Goal: Task Accomplishment & Management: Manage account settings

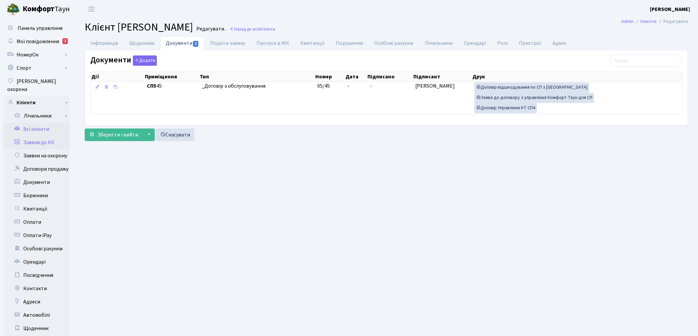
click at [34, 136] on link "Заявки до КК" at bounding box center [36, 142] width 66 height 13
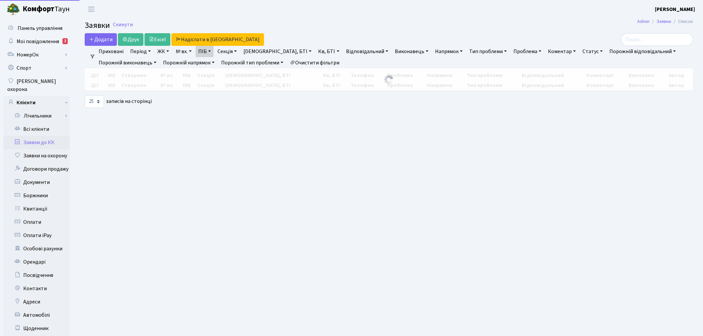
select select "25"
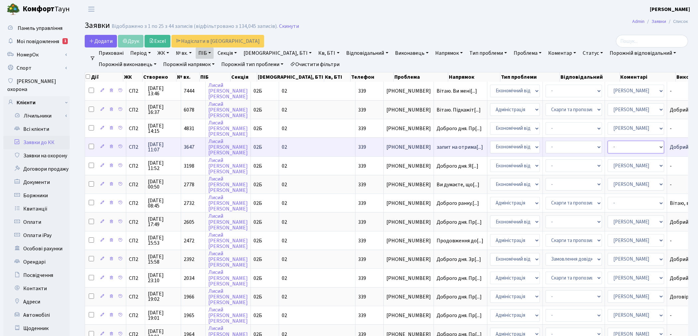
click at [608, 148] on select "- Адміністратор ЖК КТ Вижул В. В. Гордієнко Н.В. Дядюшкін Д.Ю. Кипчук Т. А. Кла…" at bounding box center [636, 147] width 56 height 13
select select "33"
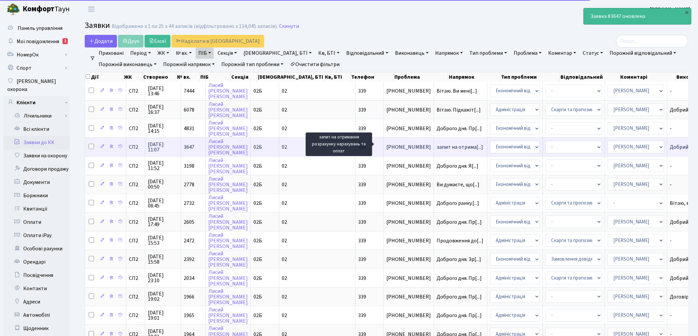
click at [437, 144] on span "запит на отрима[...]" at bounding box center [460, 147] width 47 height 7
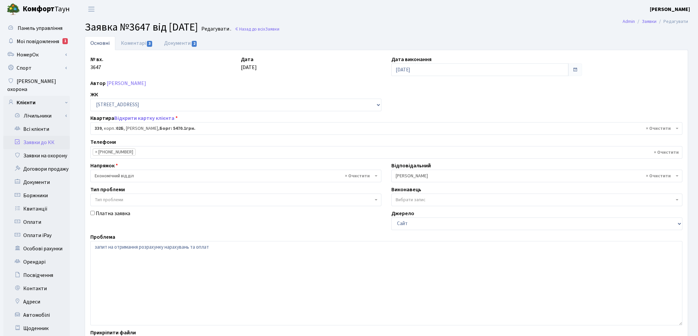
select select "20589"
click at [43, 136] on link "Заявки до КК" at bounding box center [36, 142] width 66 height 13
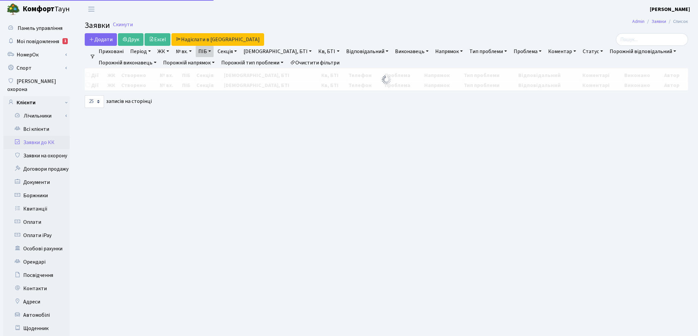
select select "25"
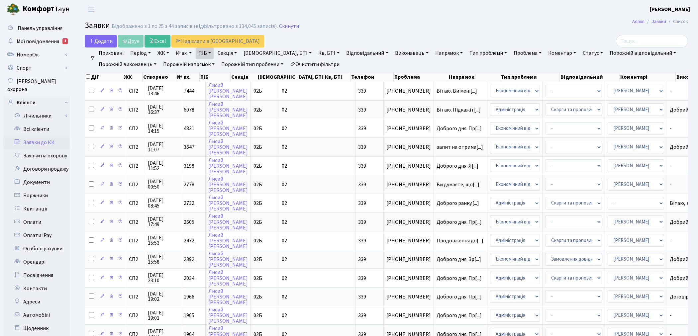
click at [317, 62] on link "Очистити фільтри" at bounding box center [314, 64] width 55 height 11
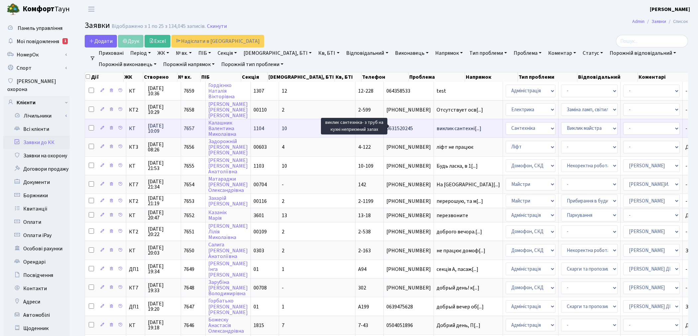
click at [437, 127] on span "виклик сантехні[...]" at bounding box center [459, 128] width 45 height 7
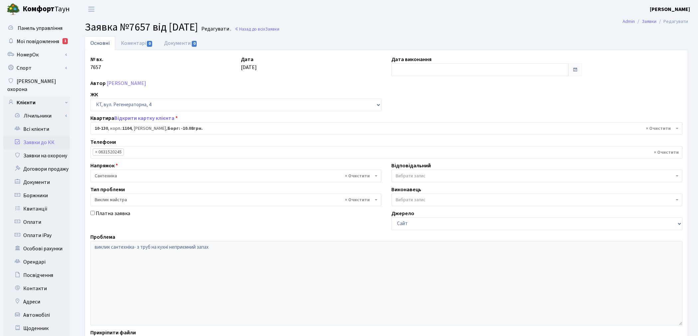
select select "6699"
select select "29"
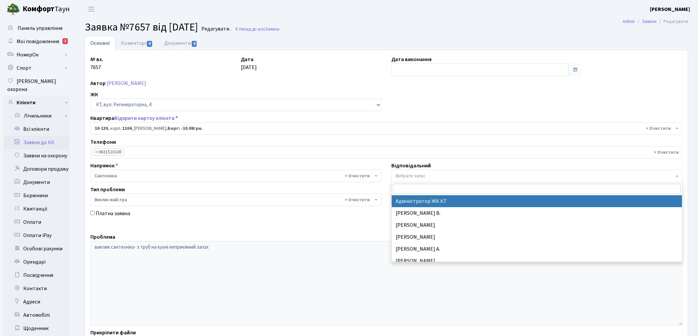
click at [424, 177] on span "Вибрати запис" at bounding box center [411, 176] width 30 height 7
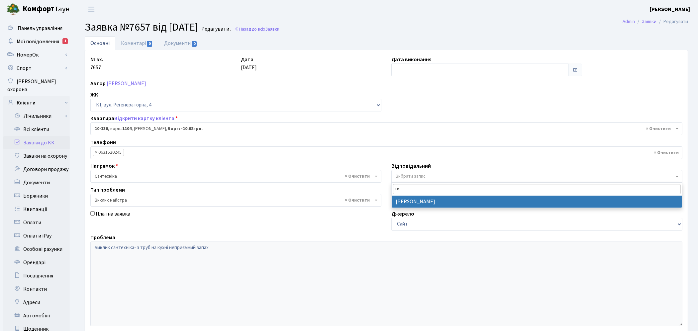
type input "ти"
select select "67"
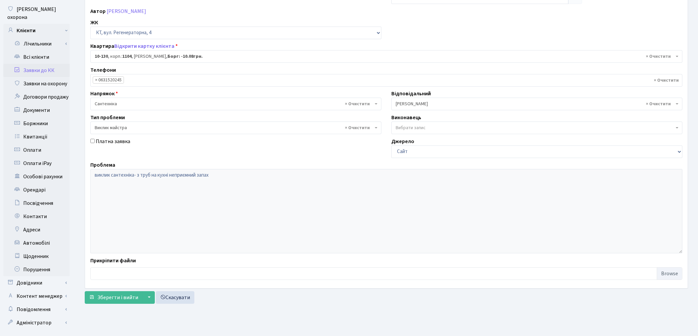
scroll to position [77, 0]
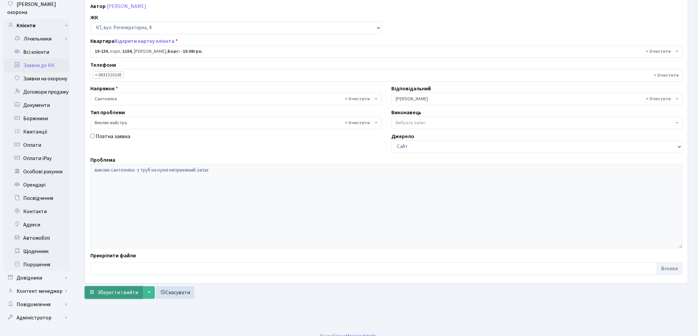
click at [113, 291] on span "Зберегти і вийти" at bounding box center [117, 292] width 41 height 7
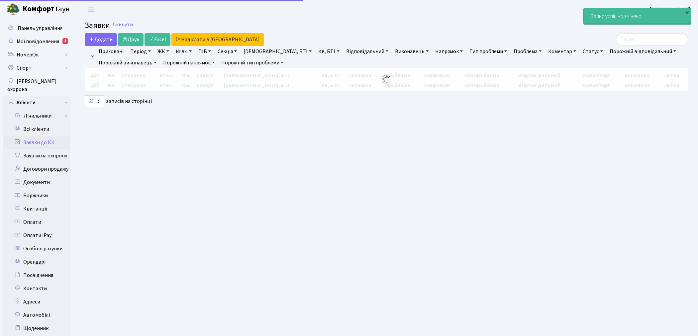
select select "25"
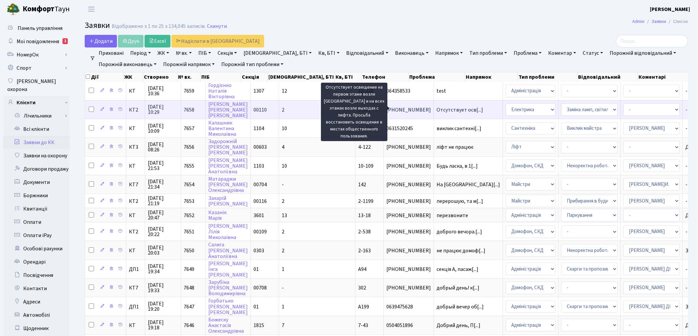
click at [437, 110] on span "Отсутствует осв[...]" at bounding box center [460, 109] width 47 height 7
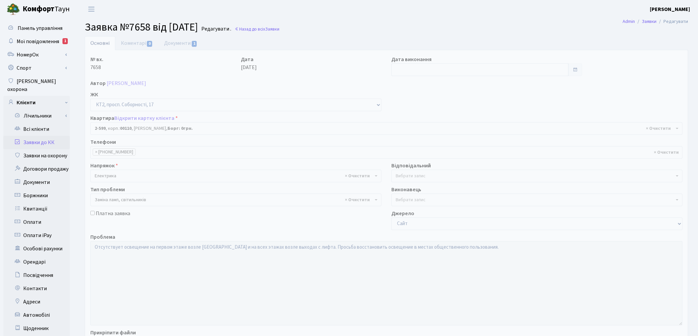
select select "15654"
select select "40"
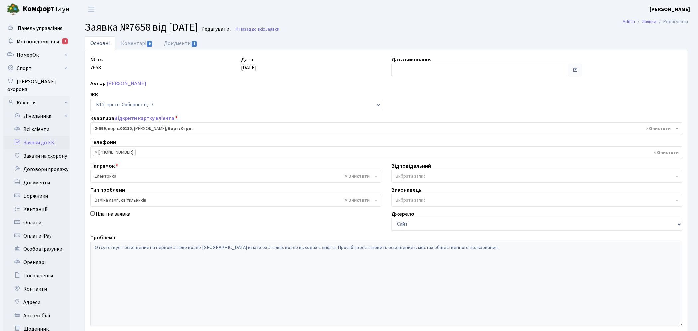
click at [421, 175] on span "Вибрати запис" at bounding box center [411, 176] width 30 height 7
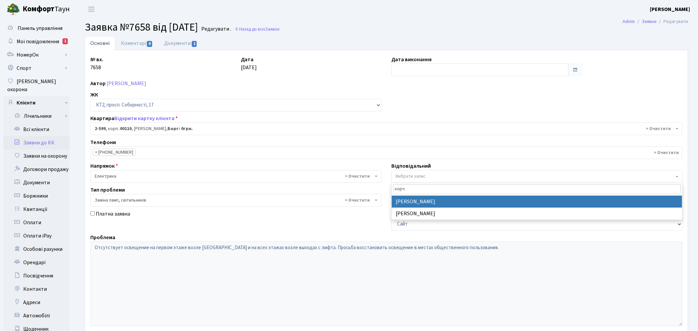
type input "корч"
select select "22"
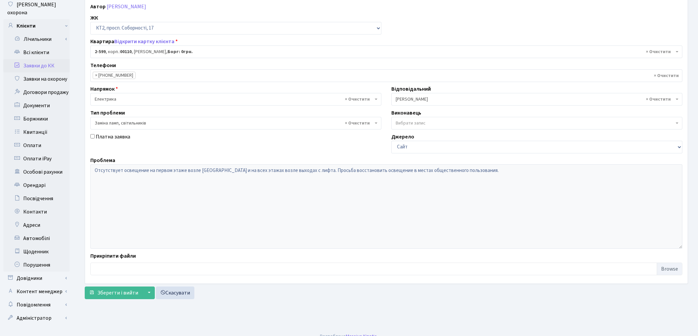
scroll to position [77, 0]
click at [102, 293] on span "Зберегти і вийти" at bounding box center [117, 292] width 41 height 7
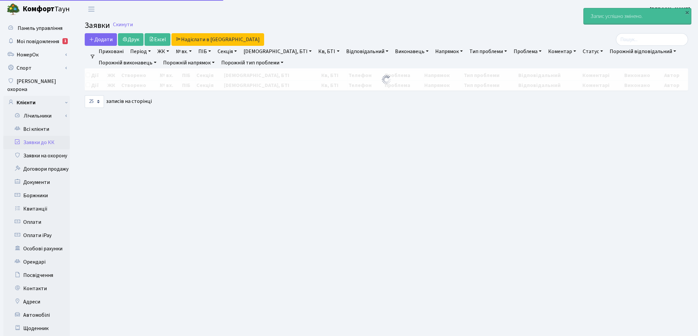
select select "25"
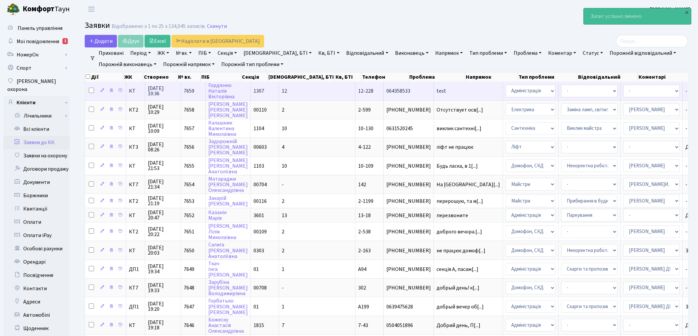
click at [434, 97] on td "test" at bounding box center [468, 91] width 69 height 18
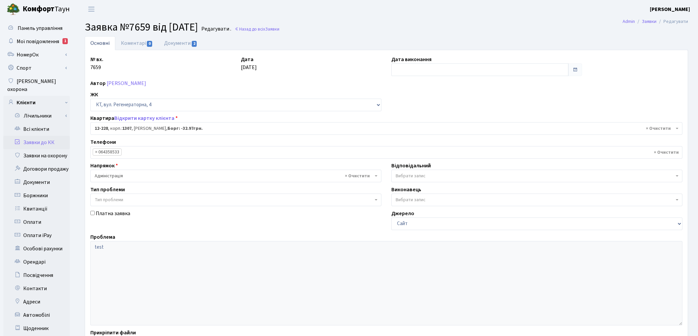
select select "7335"
click at [185, 44] on link "Документи 2" at bounding box center [180, 43] width 45 height 14
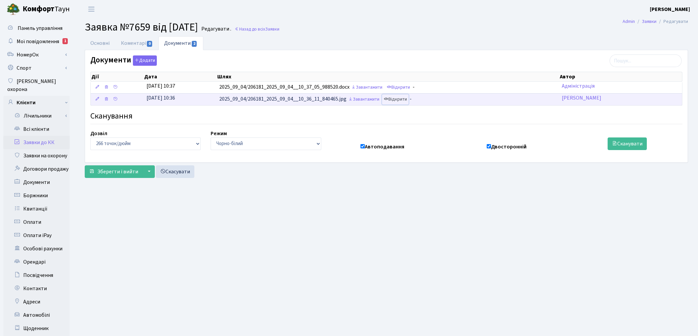
click at [403, 97] on link "Відкрити" at bounding box center [395, 99] width 27 height 10
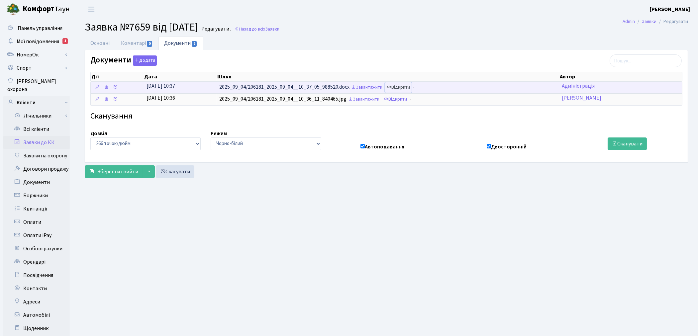
click at [405, 88] on link "Відкрити" at bounding box center [398, 87] width 27 height 10
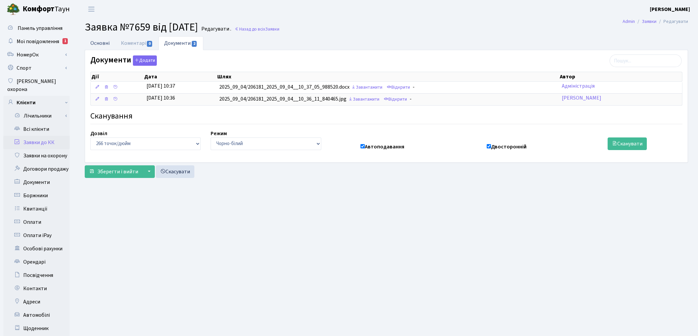
click at [97, 44] on link "Основні" at bounding box center [100, 43] width 31 height 14
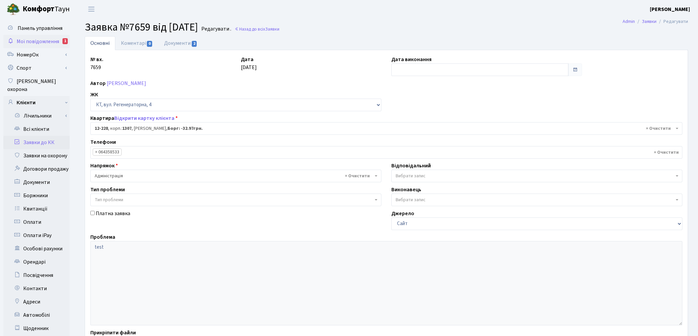
click at [42, 39] on span "Мої повідомлення" at bounding box center [38, 41] width 43 height 7
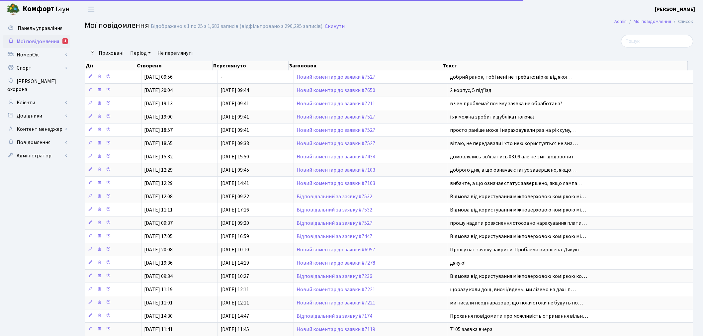
select select "25"
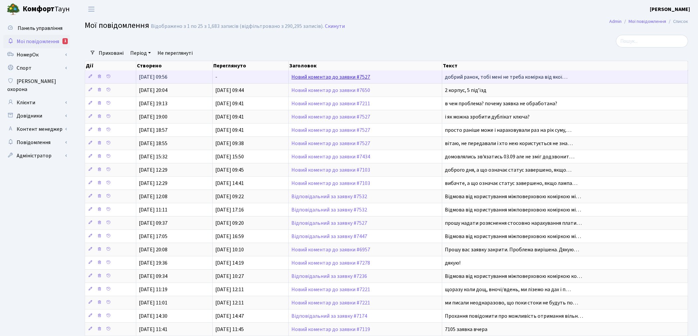
click at [314, 76] on link "Новий коментар до заявки #7527" at bounding box center [330, 76] width 79 height 7
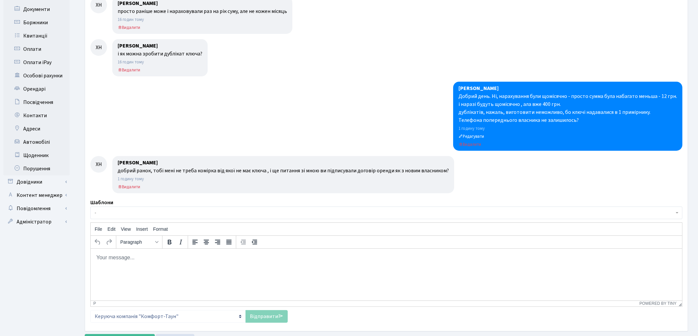
scroll to position [204, 0]
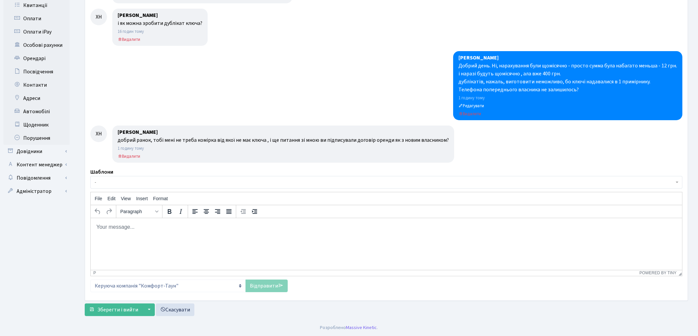
click at [164, 232] on html at bounding box center [385, 227] width 591 height 18
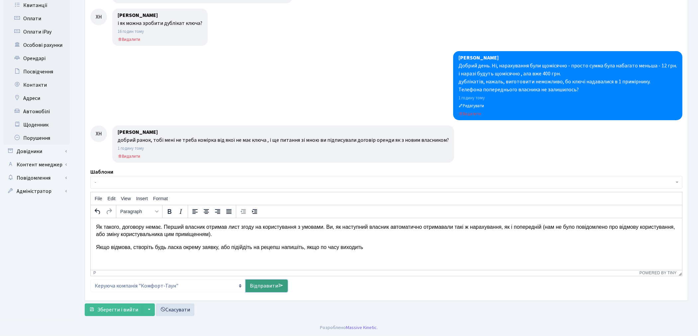
click at [268, 291] on link "Відправити" at bounding box center [267, 286] width 42 height 13
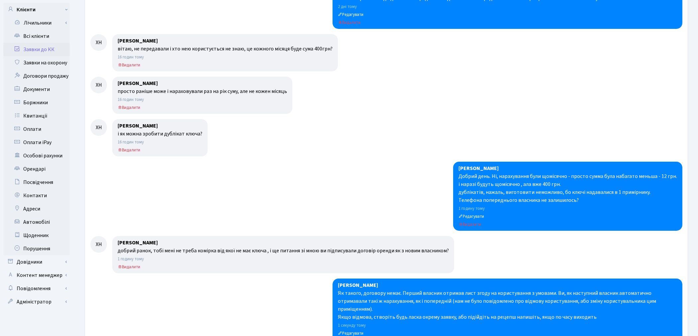
scroll to position [0, 0]
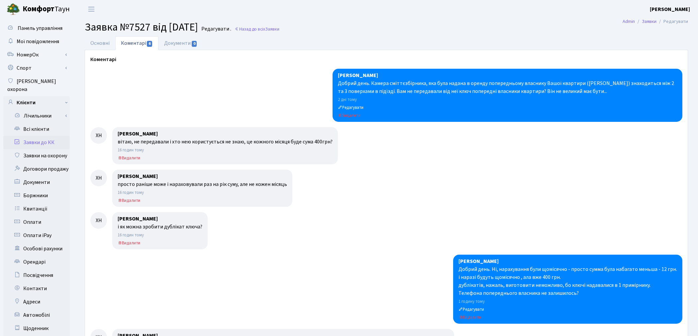
click at [38, 137] on link "Заявки до КК" at bounding box center [36, 142] width 66 height 13
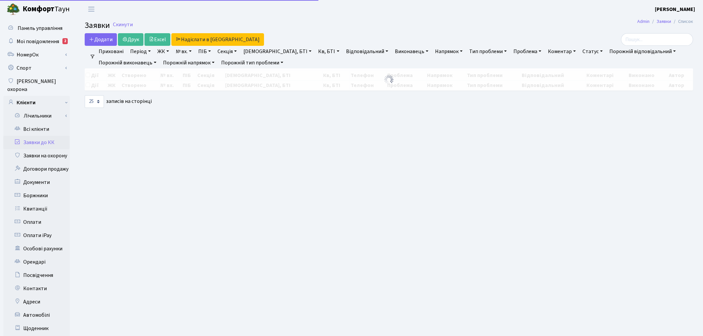
select select "25"
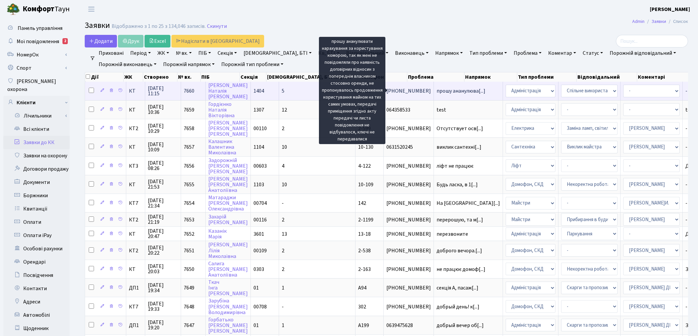
click at [437, 90] on span "прошу ананулюва[...]" at bounding box center [461, 90] width 49 height 7
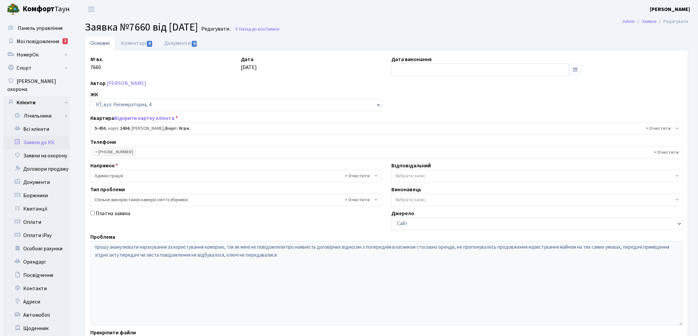
select select "2058"
select select "34"
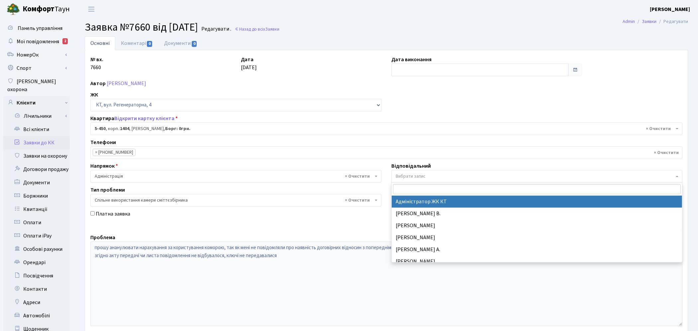
click at [416, 173] on span "Вибрати запис" at bounding box center [411, 176] width 30 height 7
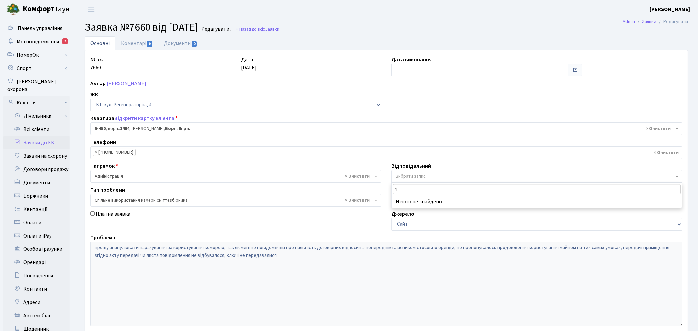
type input "r"
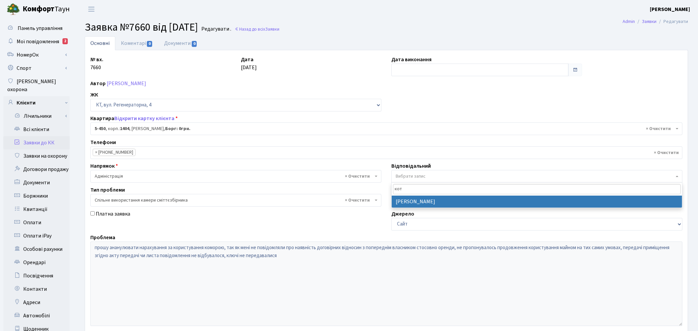
type input "кот"
select select "14"
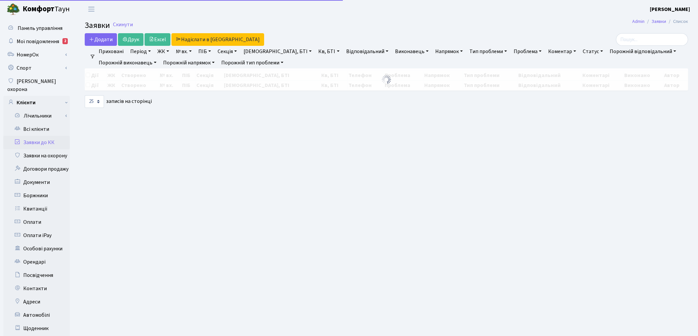
select select "25"
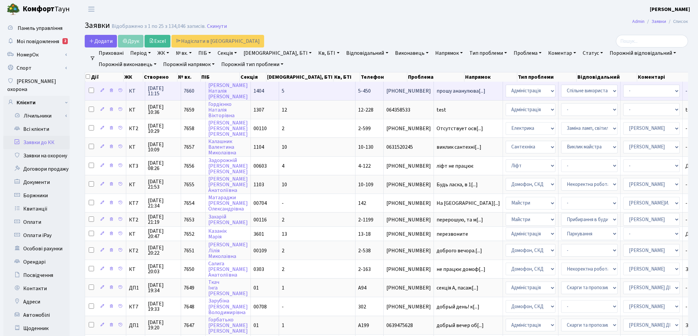
click at [90, 90] on input "checkbox" at bounding box center [91, 90] width 5 height 5
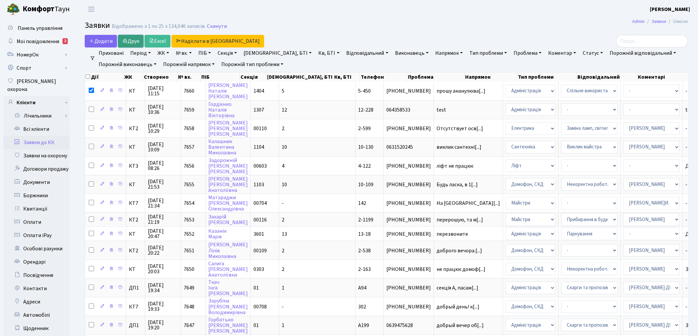
click at [127, 38] on icon at bounding box center [124, 40] width 5 height 5
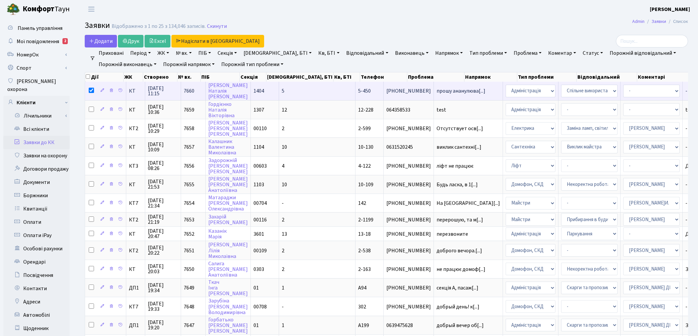
click at [91, 88] on input "checkbox" at bounding box center [91, 90] width 5 height 5
checkbox input "false"
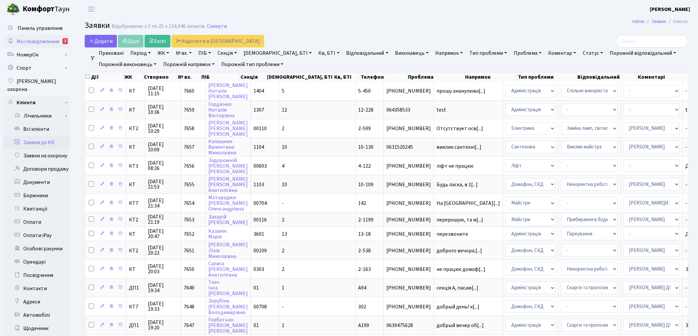
click at [46, 42] on span "Мої повідомлення" at bounding box center [38, 41] width 43 height 7
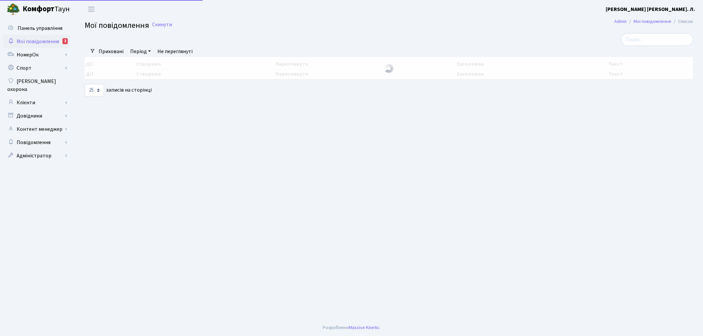
select select "25"
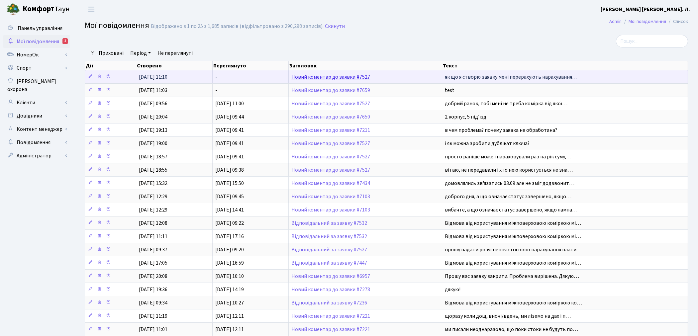
click at [341, 77] on link "Новий коментар до заявки #7527" at bounding box center [330, 76] width 79 height 7
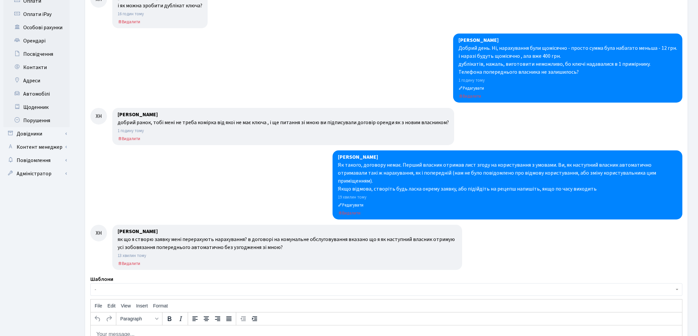
scroll to position [321, 0]
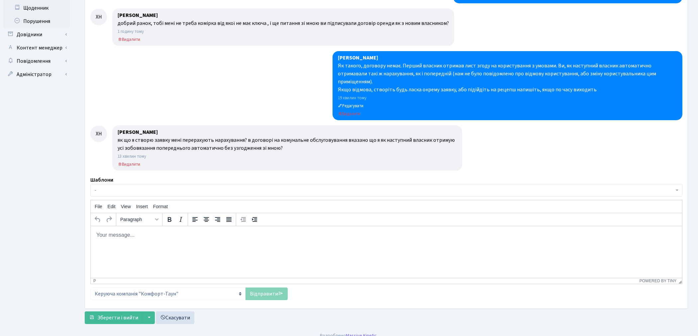
click at [160, 232] on p "Rich Text Area. Press ALT-0 for help." at bounding box center [386, 234] width 581 height 7
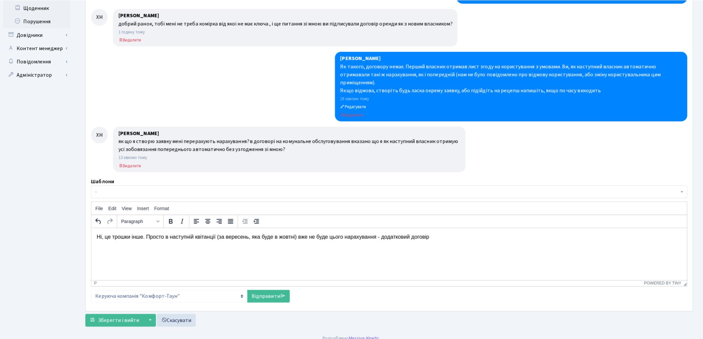
scroll to position [318, 0]
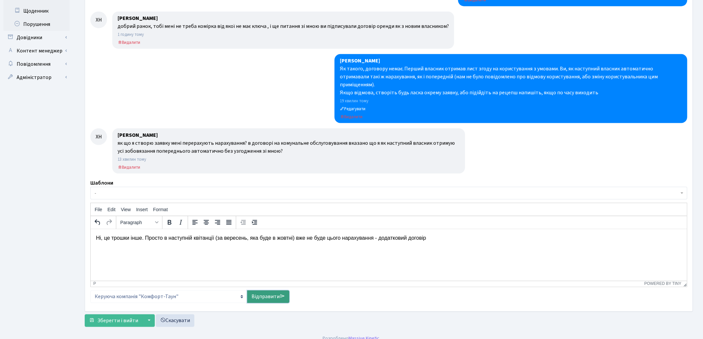
click at [268, 292] on link "Відправити" at bounding box center [268, 297] width 42 height 13
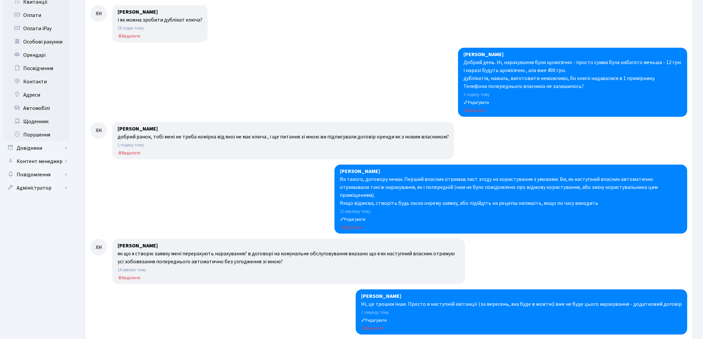
scroll to position [22, 0]
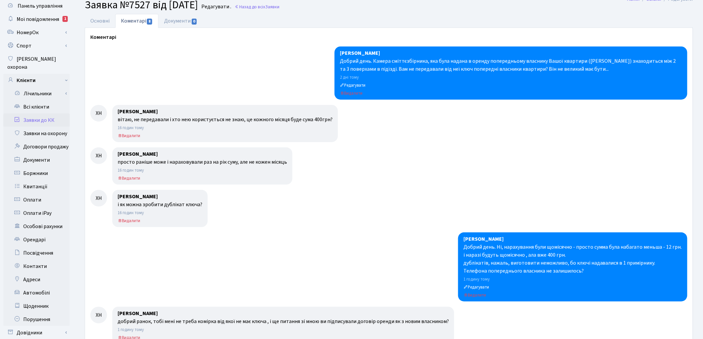
click at [456, 149] on div at bounding box center [388, 166] width 597 height 37
click at [39, 114] on link "Заявки до КК" at bounding box center [36, 120] width 66 height 13
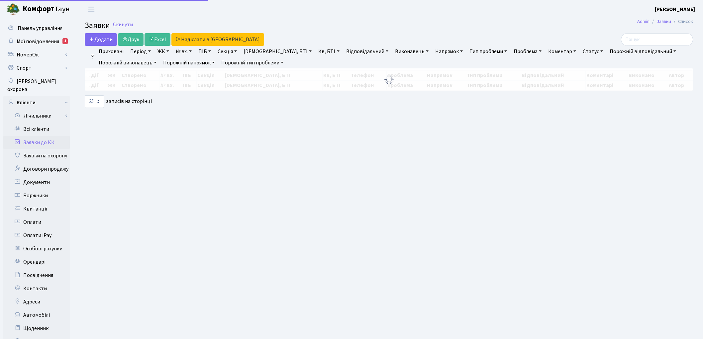
select select "25"
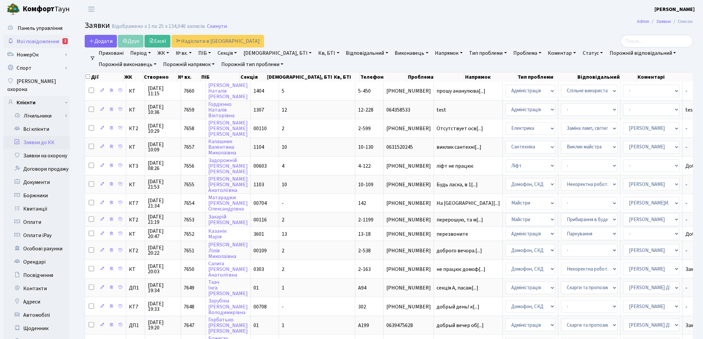
click at [36, 44] on span "Мої повідомлення" at bounding box center [38, 41] width 43 height 7
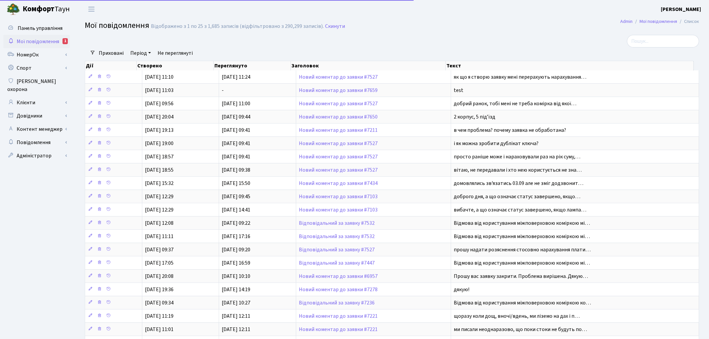
select select "25"
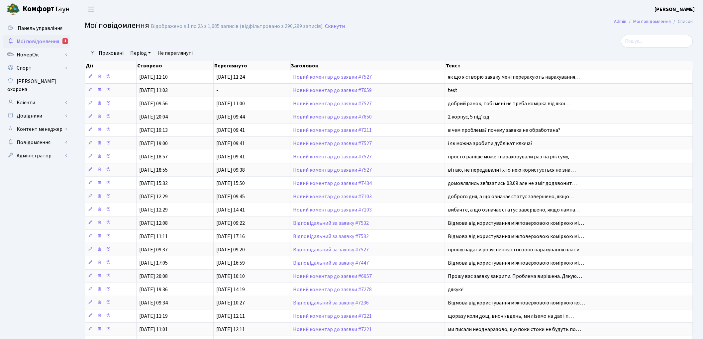
click at [425, 37] on div at bounding box center [286, 41] width 412 height 13
click at [61, 42] on link "Мої повідомлення 1" at bounding box center [36, 41] width 66 height 13
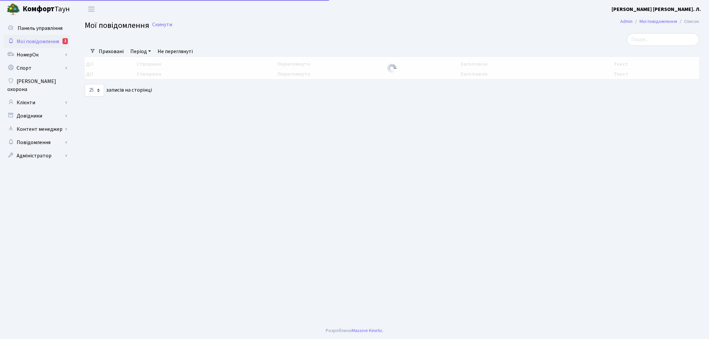
select select "25"
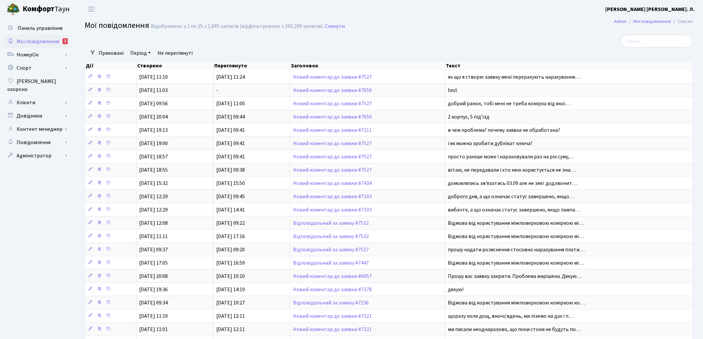
click at [38, 38] on span "Мої повідомлення" at bounding box center [38, 41] width 43 height 7
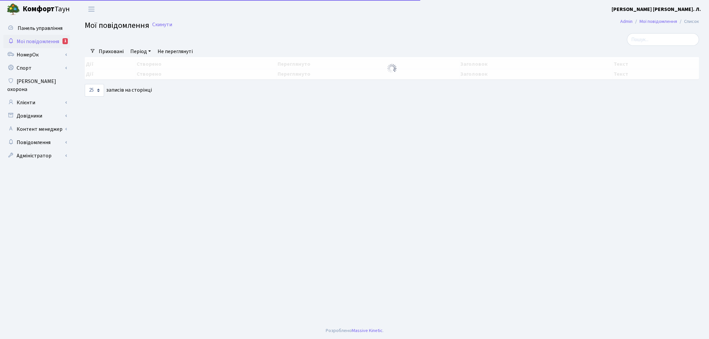
select select "25"
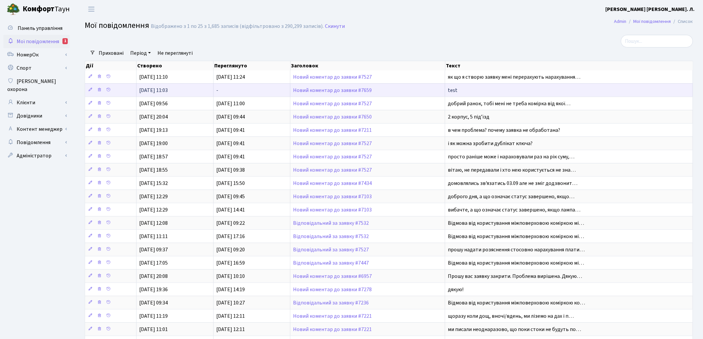
click at [326, 95] on td "Новий коментар до заявки #7659" at bounding box center [367, 89] width 155 height 13
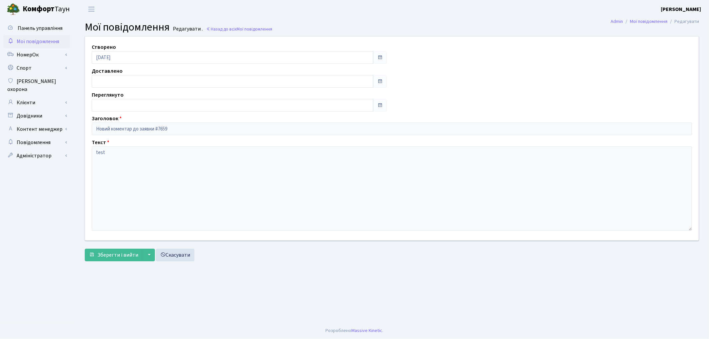
click at [38, 43] on span "Мої повідомлення" at bounding box center [38, 41] width 43 height 7
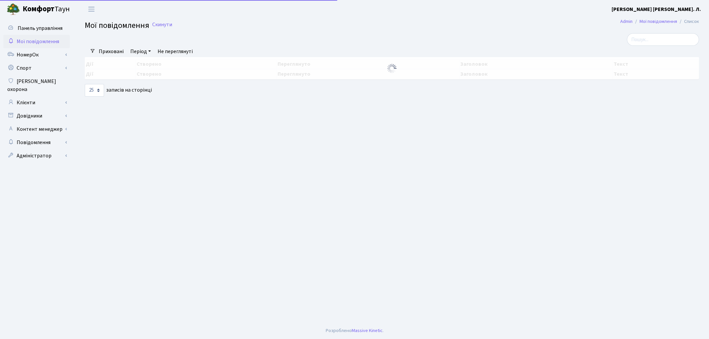
select select "25"
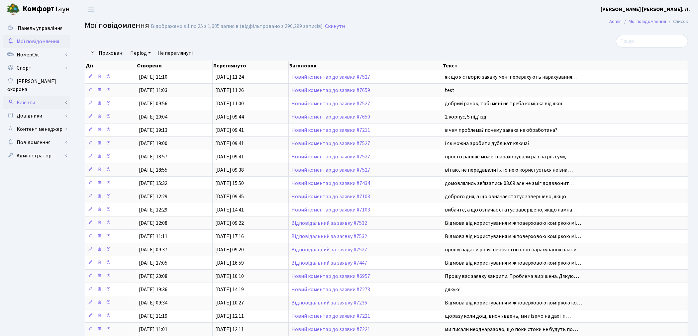
click at [33, 96] on link "Клієнти" at bounding box center [36, 102] width 66 height 13
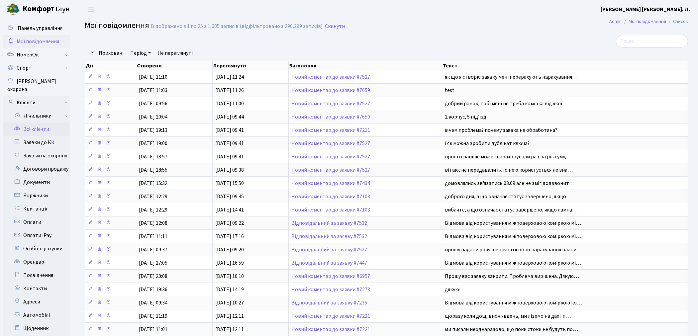
click at [31, 123] on link "Всі клієнти" at bounding box center [36, 129] width 66 height 13
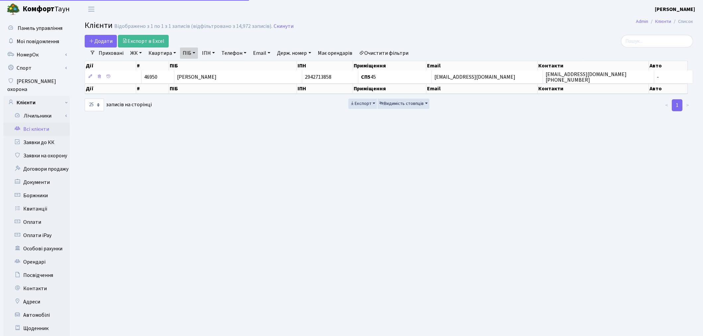
select select "25"
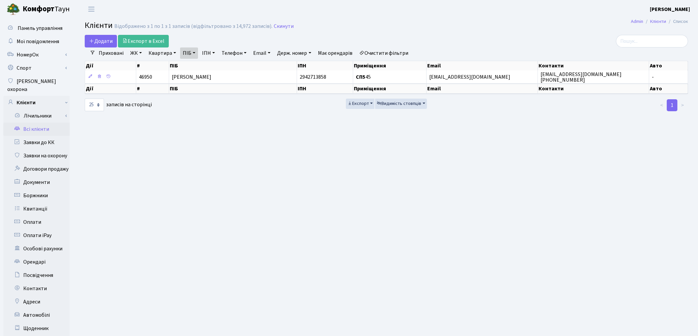
click at [403, 55] on link "Очистити фільтри" at bounding box center [384, 53] width 55 height 11
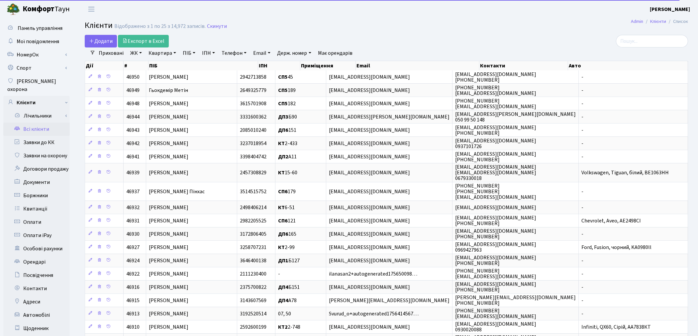
click at [159, 57] on link "Квартира" at bounding box center [162, 53] width 33 height 11
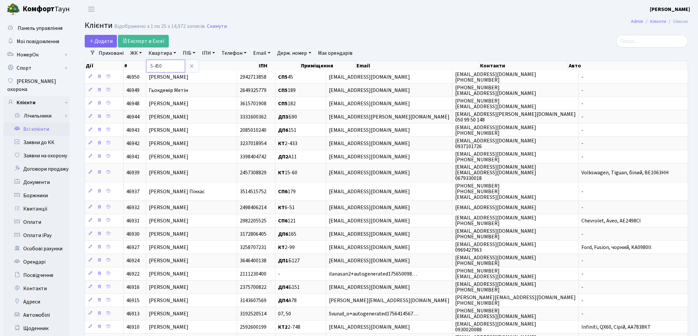
type input "5-450"
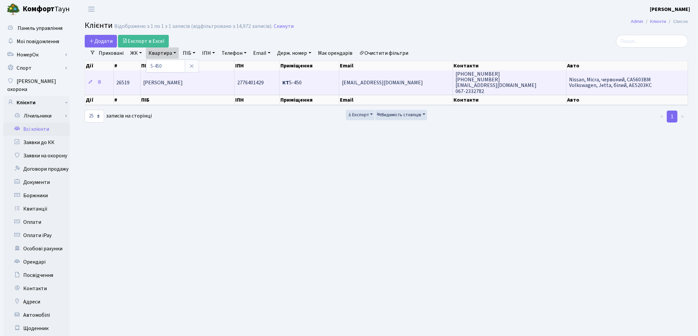
click at [158, 87] on td "[PERSON_NAME]" at bounding box center [188, 82] width 94 height 24
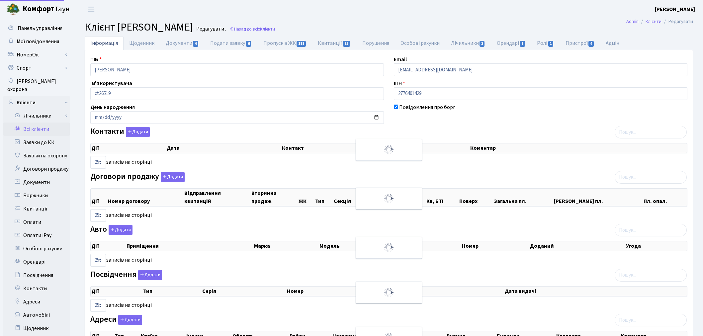
select select "25"
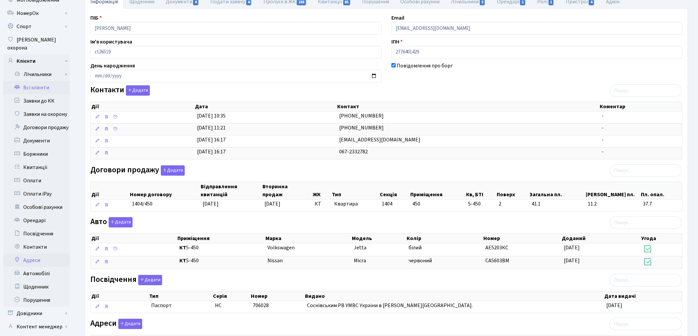
scroll to position [111, 0]
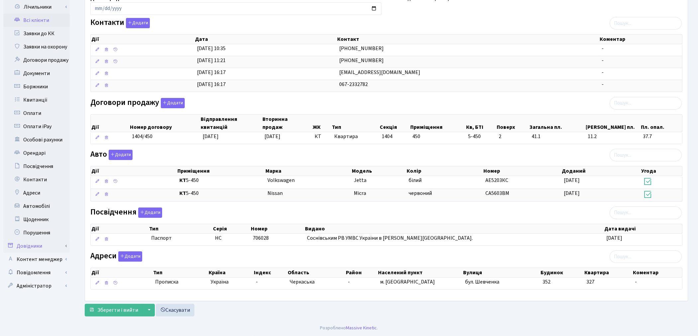
click at [36, 240] on link "Довідники" at bounding box center [36, 246] width 66 height 13
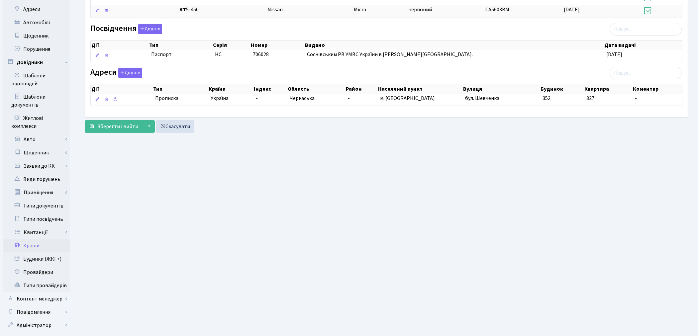
scroll to position [295, 0]
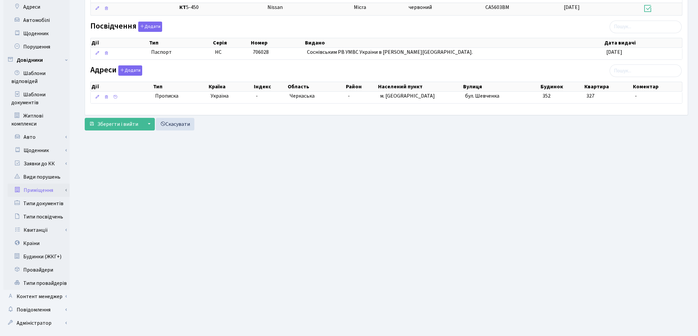
click at [50, 185] on link "Приміщення" at bounding box center [39, 190] width 62 height 13
click at [51, 198] on link "Всі приміщення" at bounding box center [39, 203] width 62 height 13
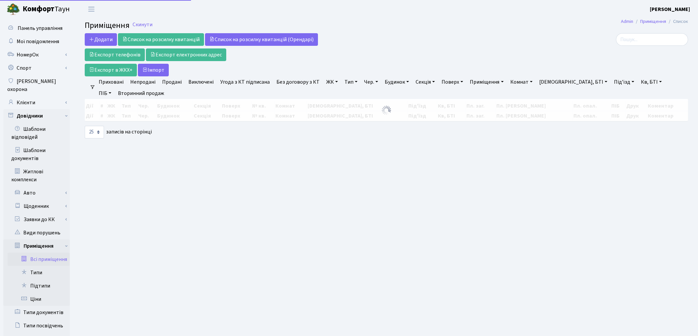
select select "25"
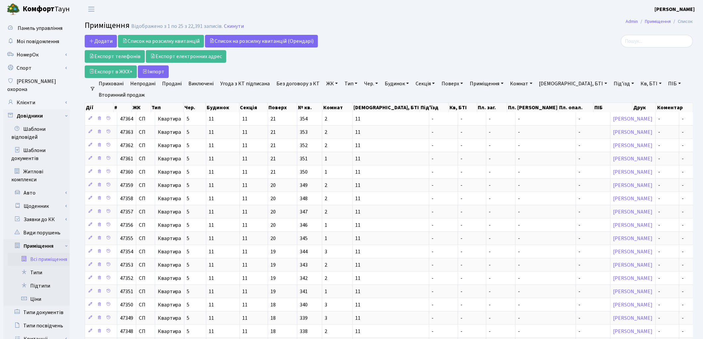
click at [638, 81] on link "Кв, БТІ" at bounding box center [651, 83] width 26 height 11
type input "5-450"
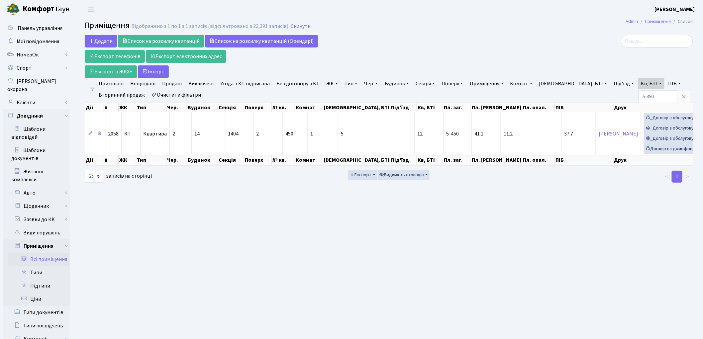
click at [464, 18] on main "Admin Приміщення Список Приміщення Відображено з 1 по 1 з 1 записів (відфільтро…" at bounding box center [389, 230] width 628 height 424
click at [183, 96] on link "Очистити фільтри" at bounding box center [176, 94] width 55 height 11
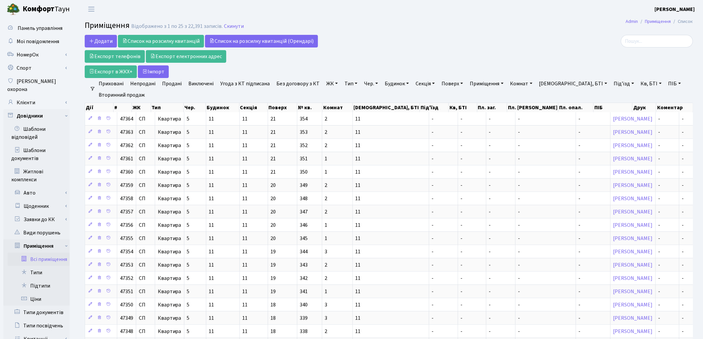
click at [349, 84] on link "Тип" at bounding box center [351, 83] width 18 height 11
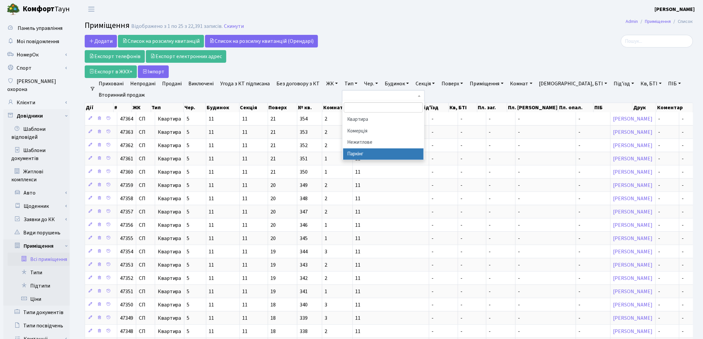
click at [401, 155] on li "Паркінг" at bounding box center [383, 155] width 80 height 12
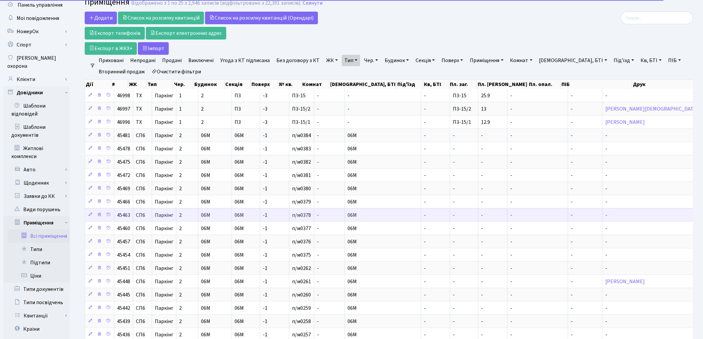
scroll to position [74, 0]
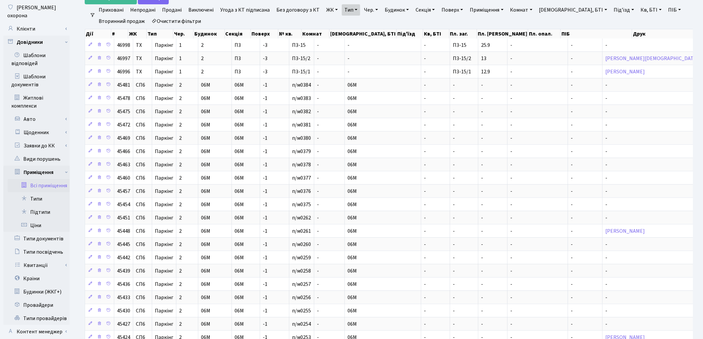
click at [328, 14] on link "ЖК" at bounding box center [332, 9] width 17 height 11
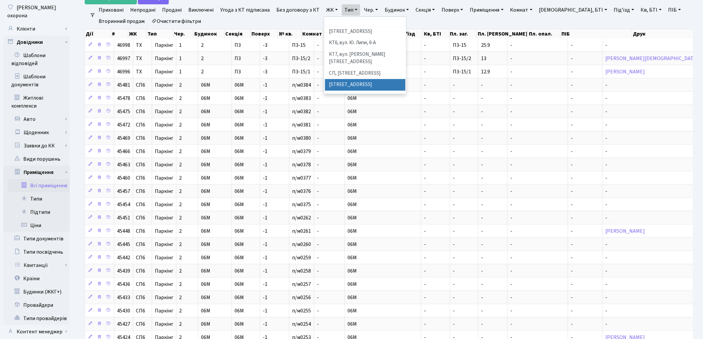
click at [338, 79] on li "СП1, Столичне шосе, 1" at bounding box center [365, 85] width 80 height 12
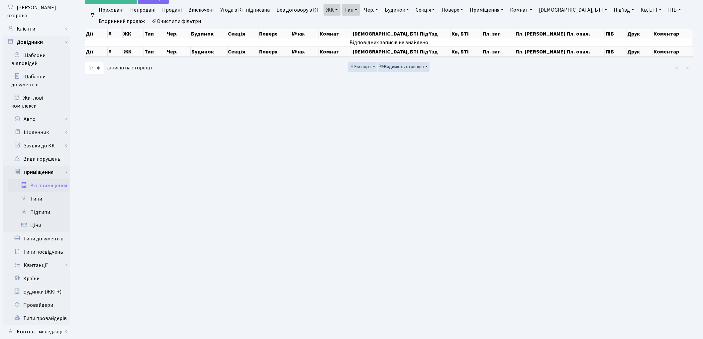
click at [330, 9] on link "ЖК" at bounding box center [332, 9] width 17 height 11
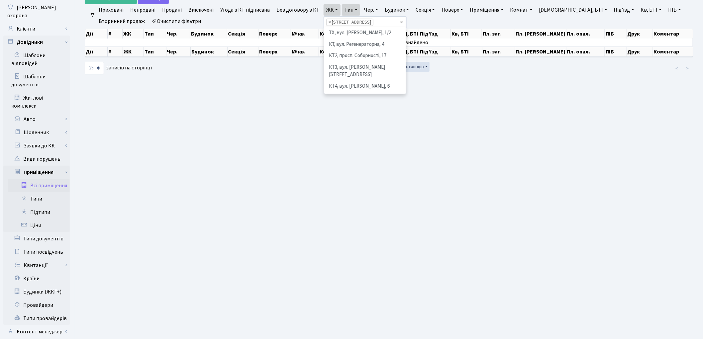
scroll to position [91, 0]
click at [351, 107] on li "СП5, Столичне шосе, 3-А" at bounding box center [365, 113] width 80 height 12
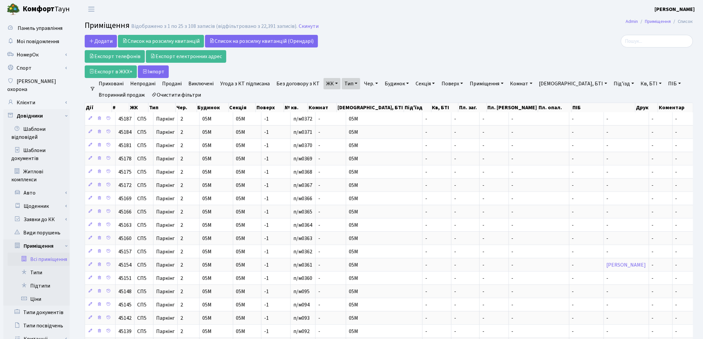
click at [324, 86] on link "ЖК" at bounding box center [332, 83] width 17 height 11
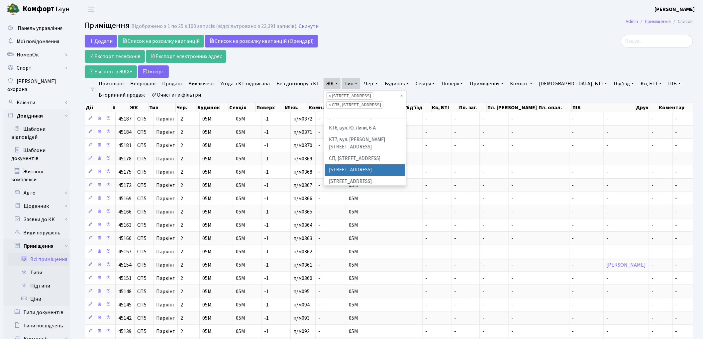
scroll to position [117, 0]
click at [346, 185] on li "СП6, [STREET_ADDRESS]" at bounding box center [365, 191] width 80 height 12
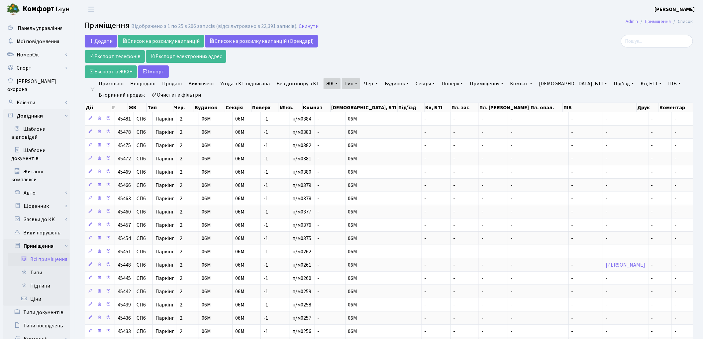
click at [173, 92] on link "Очистити фільтри" at bounding box center [176, 94] width 55 height 11
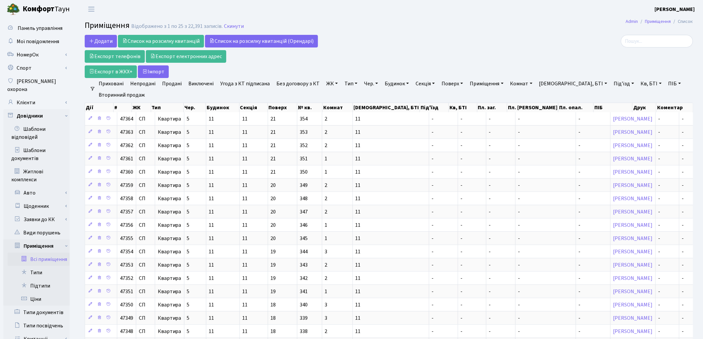
click at [423, 87] on link "Секція" at bounding box center [425, 83] width 25 height 11
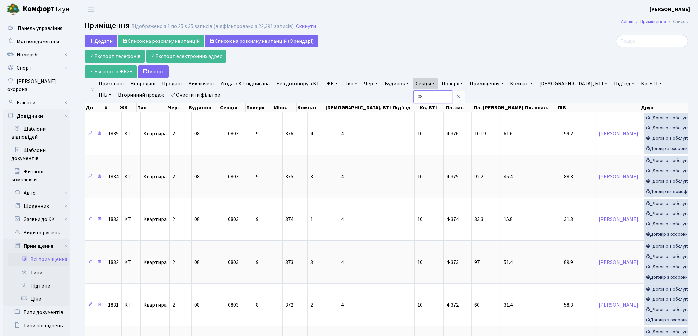
type input "0"
type input "1703"
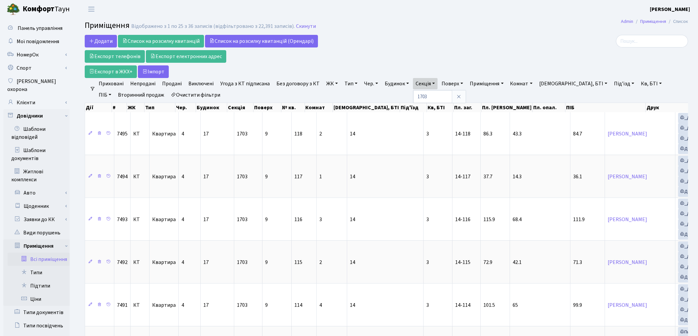
click at [378, 23] on h2 "Приміщення Відображено з 1 по 25 з 36 записів (відфільтровано з 22,391 записів)…" at bounding box center [386, 26] width 603 height 11
click at [34, 96] on link "Клієнти" at bounding box center [36, 102] width 66 height 13
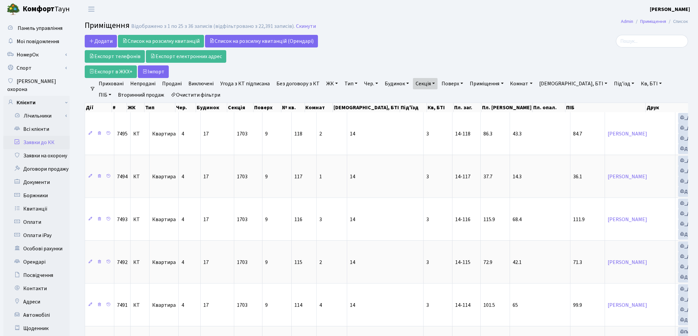
click at [45, 136] on link "Заявки до КК" at bounding box center [36, 142] width 66 height 13
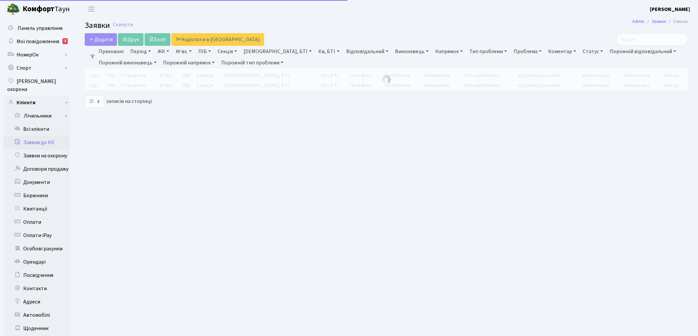
select select "25"
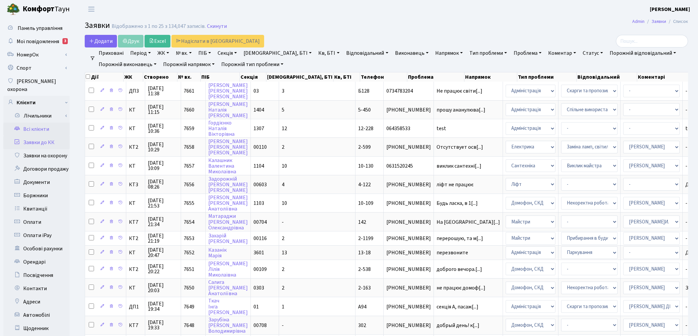
click at [46, 123] on link "Всі клієнти" at bounding box center [36, 129] width 66 height 13
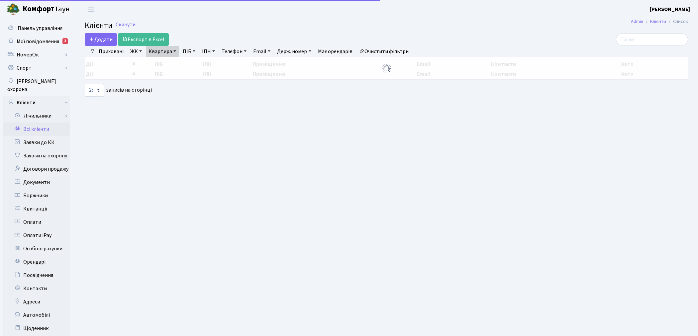
select select "25"
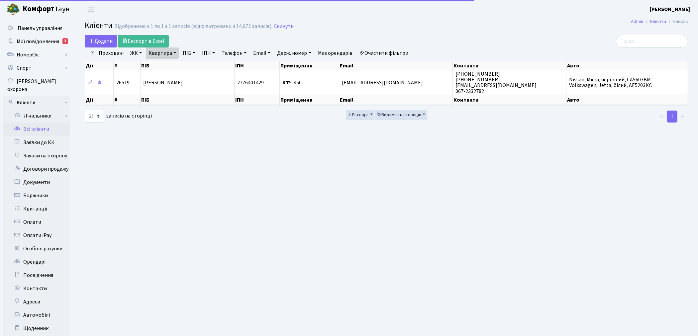
click at [386, 50] on link "Очистити фільтри" at bounding box center [384, 53] width 55 height 11
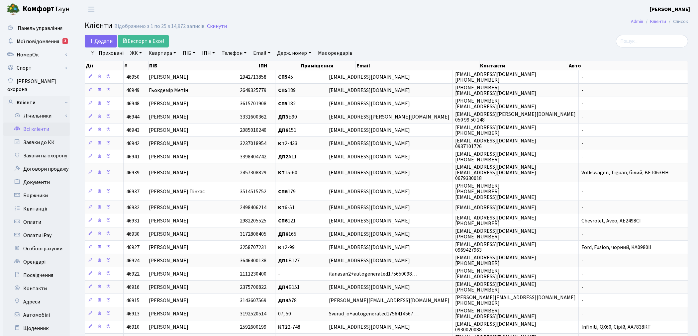
click at [157, 52] on link "Квартира" at bounding box center [162, 53] width 33 height 11
type input "4-071"
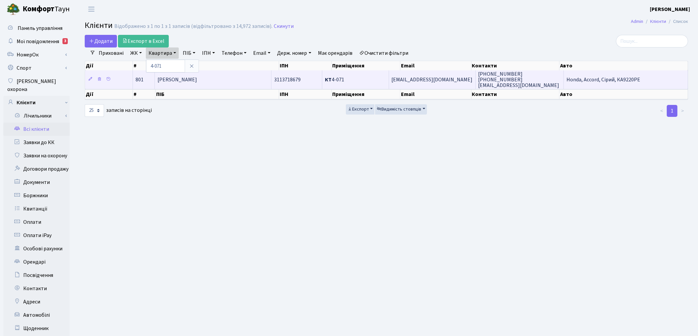
click at [194, 85] on td "Бешта Роман Володимирович" at bounding box center [213, 79] width 117 height 18
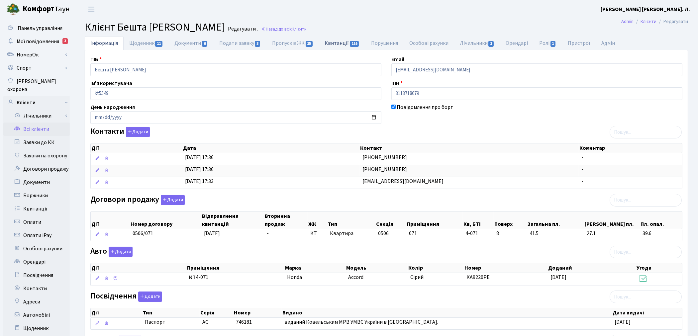
click at [336, 43] on link "Квитанції 155" at bounding box center [342, 43] width 46 height 14
select select "25"
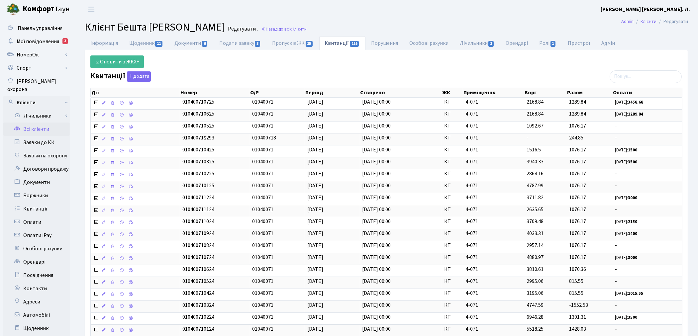
click at [468, 11] on header "Комфорт Таун Котенко К. Л. Мій обліковий запис Вийти" at bounding box center [349, 9] width 698 height 18
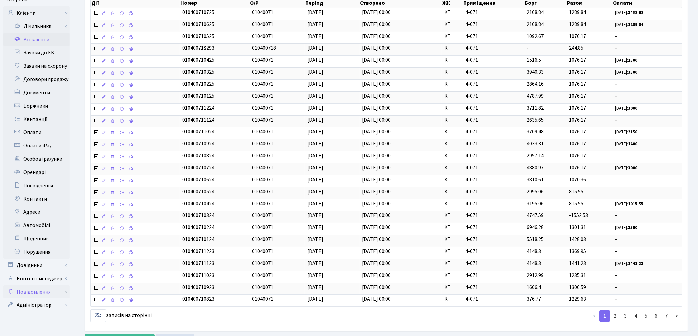
scroll to position [123, 0]
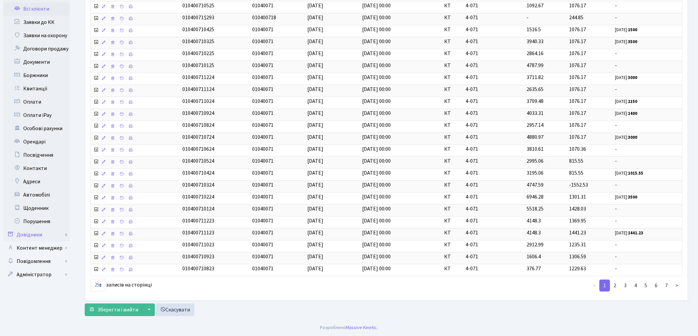
click at [39, 228] on link "Довідники" at bounding box center [36, 234] width 66 height 13
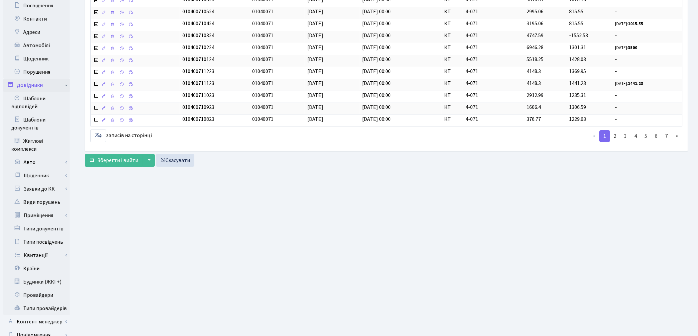
scroll to position [271, 0]
click at [36, 208] on link "Приміщення" at bounding box center [39, 214] width 62 height 13
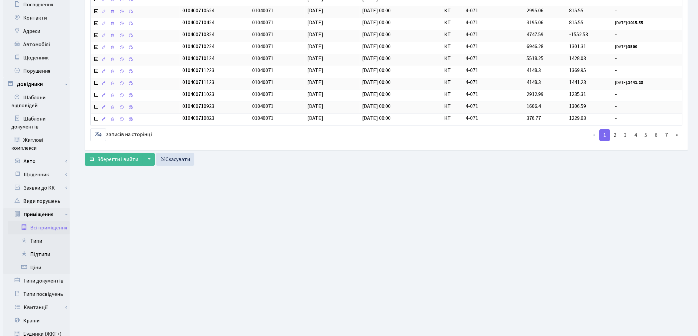
click at [42, 221] on link "Всі приміщення" at bounding box center [39, 227] width 62 height 13
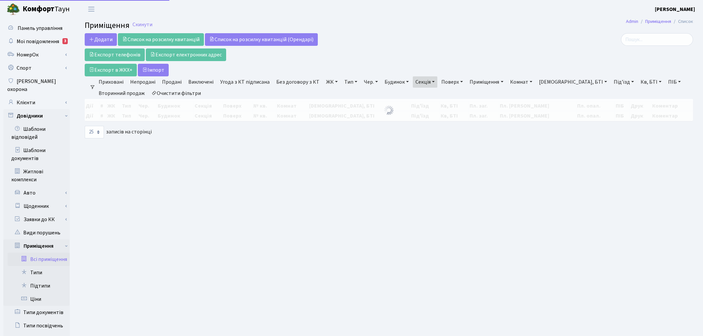
select select "25"
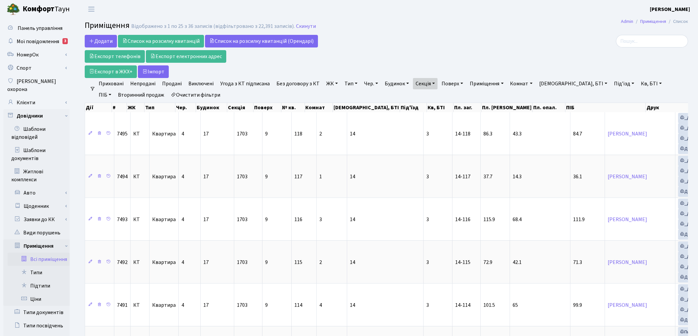
click at [431, 81] on link "Секція" at bounding box center [425, 83] width 25 height 11
type input "3"
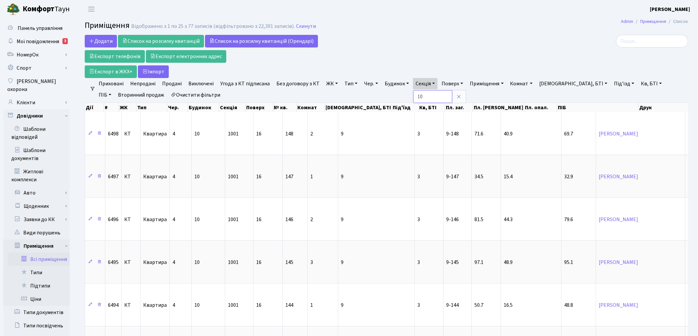
type input "1"
type input "0701"
click at [45, 39] on span "Мої повідомлення" at bounding box center [38, 41] width 43 height 7
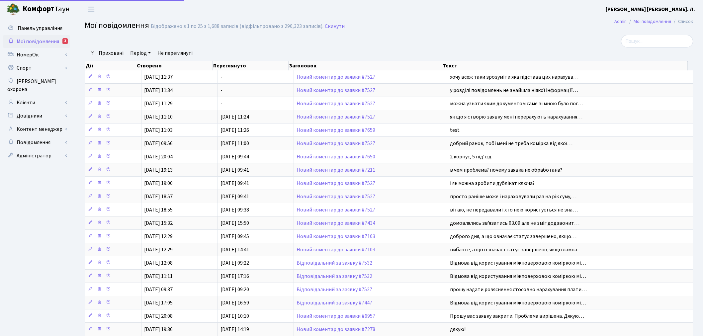
select select "25"
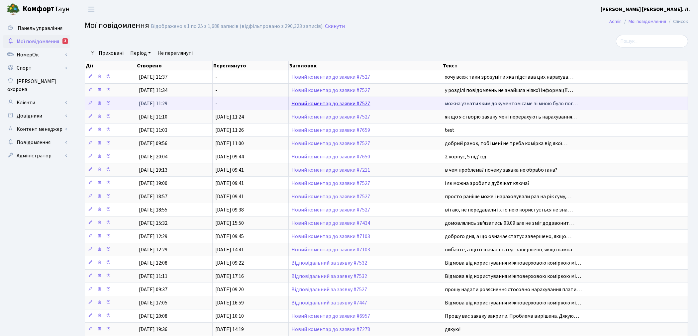
click at [343, 104] on link "Новий коментар до заявки #7527" at bounding box center [330, 103] width 79 height 7
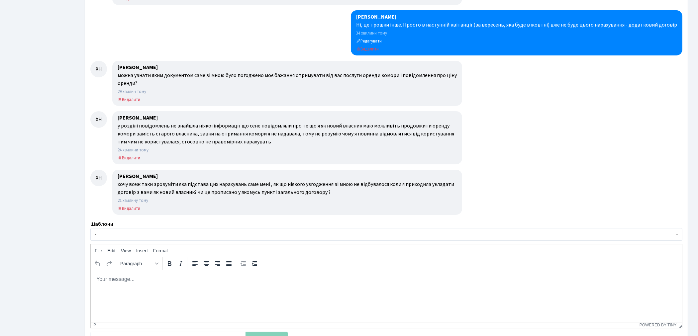
scroll to position [531, 0]
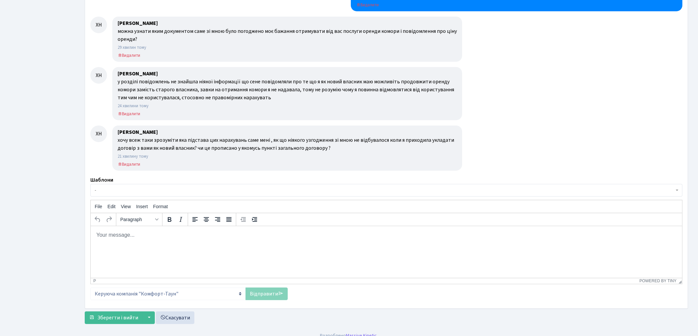
click at [141, 244] on html at bounding box center [385, 235] width 591 height 18
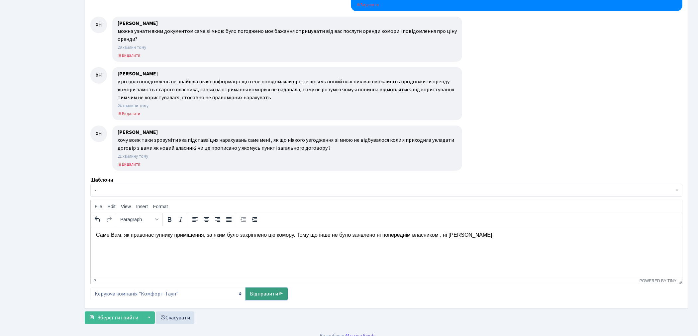
click at [254, 289] on link "Відправити" at bounding box center [267, 294] width 42 height 13
click at [111, 314] on span "Зберегти і вийти" at bounding box center [117, 317] width 41 height 7
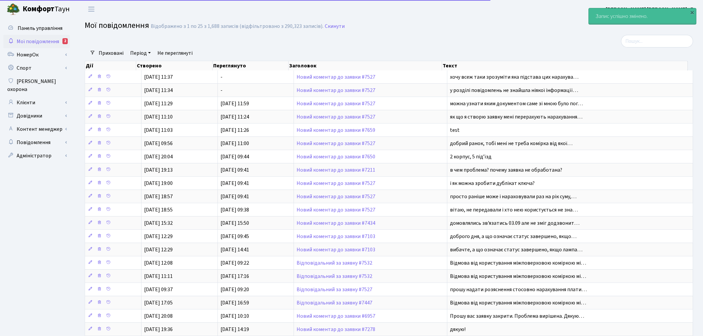
select select "25"
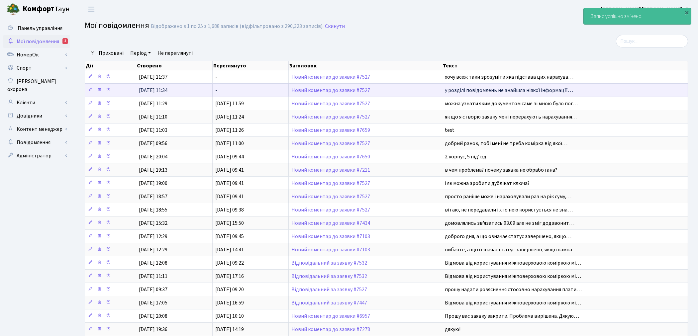
click at [314, 93] on td "Новий коментар до заявки #7527" at bounding box center [366, 89] width 154 height 13
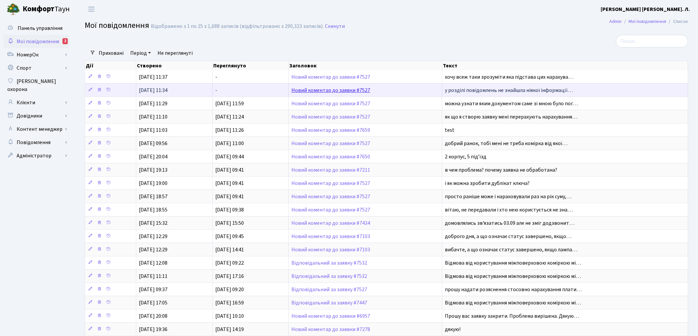
click at [321, 91] on link "Новий коментар до заявки #7527" at bounding box center [330, 90] width 79 height 7
click at [327, 91] on link "Новий коментар до заявки #7527" at bounding box center [330, 90] width 79 height 7
click at [336, 90] on link "Новий коментар до заявки #7527" at bounding box center [330, 90] width 79 height 7
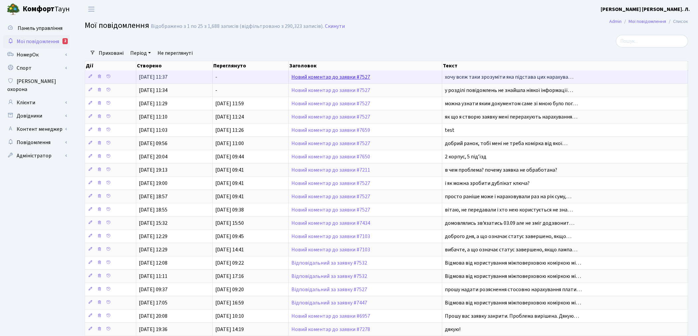
click at [336, 77] on link "Новий коментар до заявки #7527" at bounding box center [330, 76] width 79 height 7
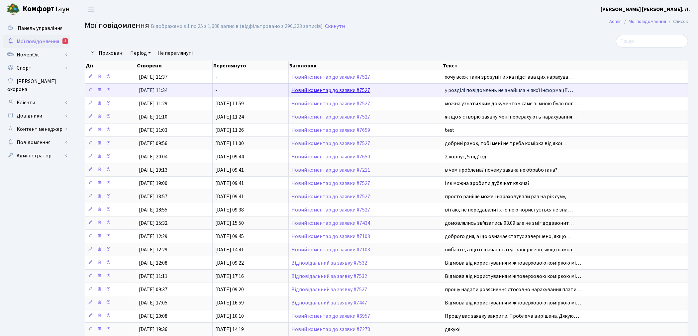
click at [340, 92] on link "Новий коментар до заявки #7527" at bounding box center [330, 90] width 79 height 7
click at [350, 93] on td "Новий коментар до заявки #7527" at bounding box center [366, 89] width 154 height 13
click at [348, 91] on link "Новий коментар до заявки #7527" at bounding box center [330, 90] width 79 height 7
click at [317, 90] on link "Новий коментар до заявки #7527" at bounding box center [330, 90] width 79 height 7
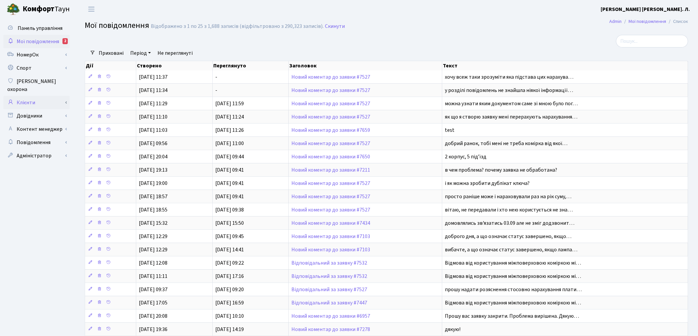
click at [37, 96] on link "Клієнти" at bounding box center [36, 102] width 66 height 13
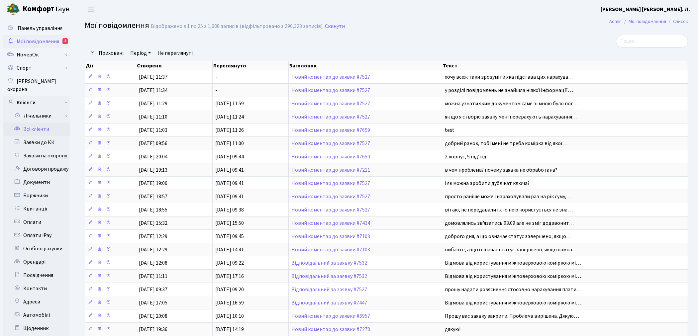
click at [38, 123] on link "Всі клієнти" at bounding box center [36, 129] width 66 height 13
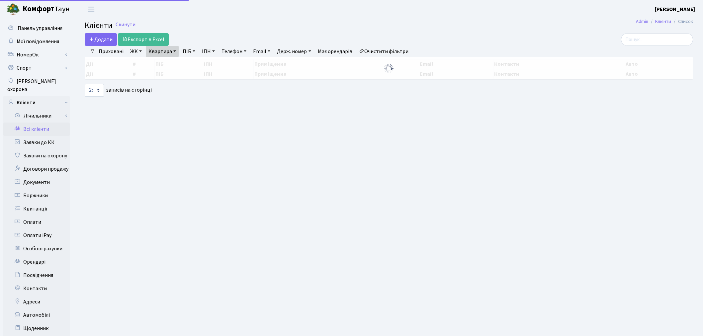
select select "25"
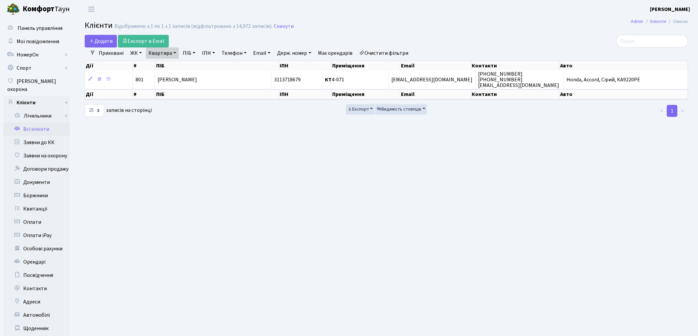
click at [356, 298] on main "Admin Клієнти Список Клієнти Відображено з 1 по 1 з 1 записів (відфільтровано з…" at bounding box center [386, 211] width 623 height 387
click at [393, 52] on link "Очистити фільтри" at bounding box center [384, 53] width 55 height 11
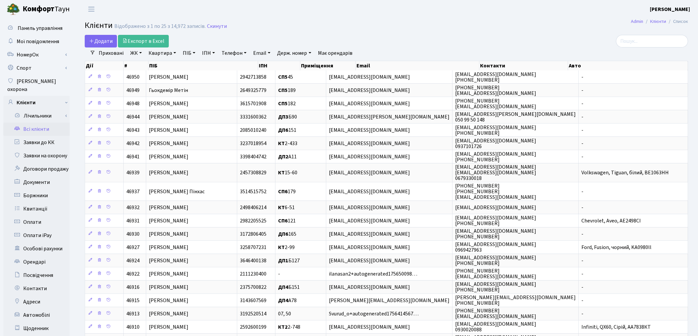
click at [171, 55] on link "Квартира" at bounding box center [162, 53] width 33 height 11
click at [185, 52] on link "ПІБ" at bounding box center [189, 53] width 18 height 11
type input "кір"
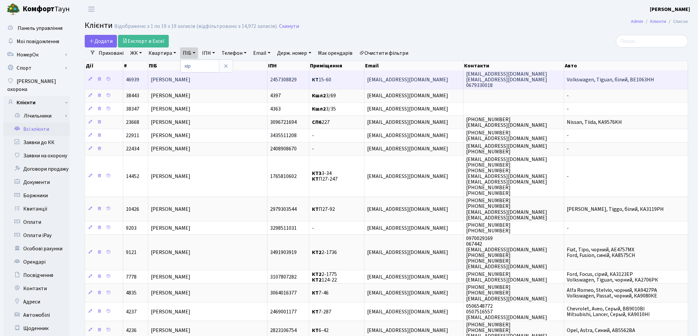
click at [190, 80] on span "Кірімова Ольга Миколаївна" at bounding box center [171, 79] width 40 height 7
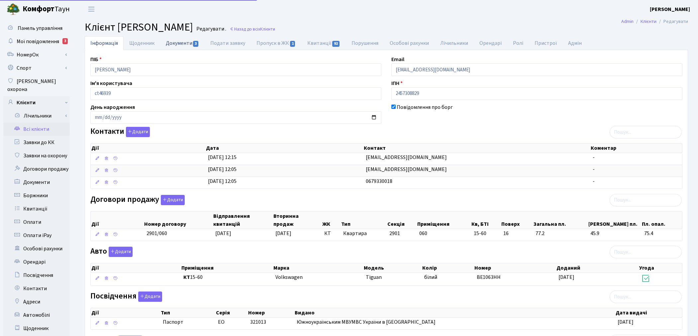
click at [175, 46] on link "Документи 3" at bounding box center [182, 43] width 45 height 14
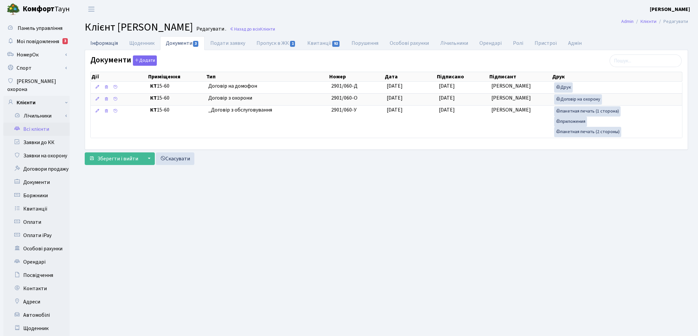
click at [103, 43] on link "Інформація" at bounding box center [104, 43] width 39 height 14
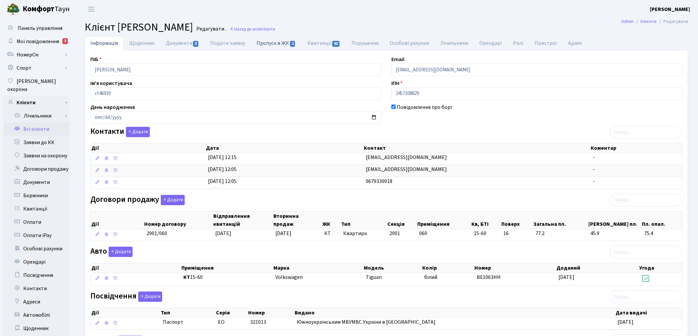
click at [262, 43] on link "Пропуск в ЖК 1" at bounding box center [276, 43] width 51 height 14
select select "25"
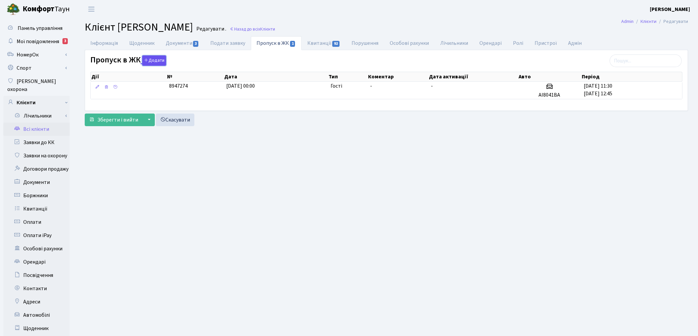
click at [155, 62] on button "Додати" at bounding box center [154, 60] width 24 height 10
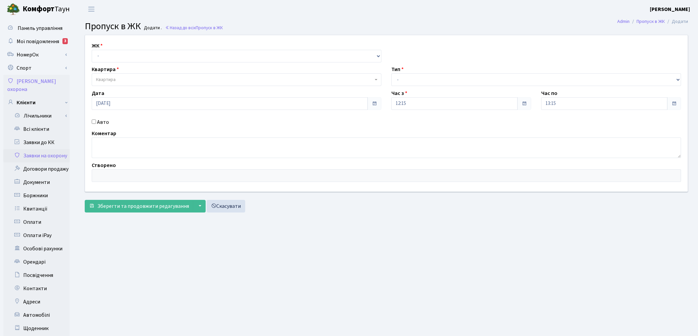
click at [105, 82] on span "Квартира" at bounding box center [106, 79] width 20 height 7
click at [103, 55] on select "- КТ, вул. Регенераторна, [GEOGRAPHIC_DATA], вул. [PERSON_NAME], [GEOGRAPHIC_DA…" at bounding box center [237, 56] width 290 height 13
select select "271"
click at [92, 50] on select "- КТ, вул. Регенераторна, [GEOGRAPHIC_DATA], вул. [PERSON_NAME], [GEOGRAPHIC_DA…" at bounding box center [237, 56] width 290 height 13
select select
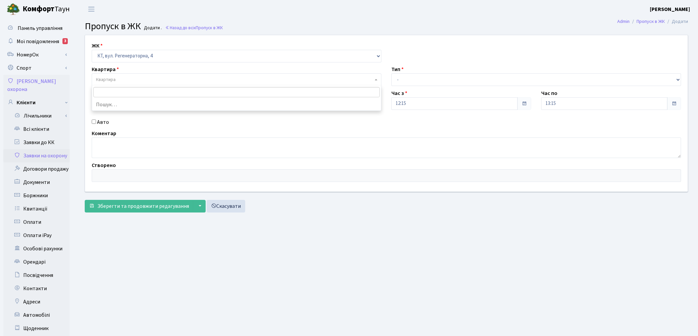
click at [116, 80] on span "Квартира" at bounding box center [234, 79] width 277 height 7
click at [232, 201] on link "Скасувати" at bounding box center [226, 206] width 39 height 13
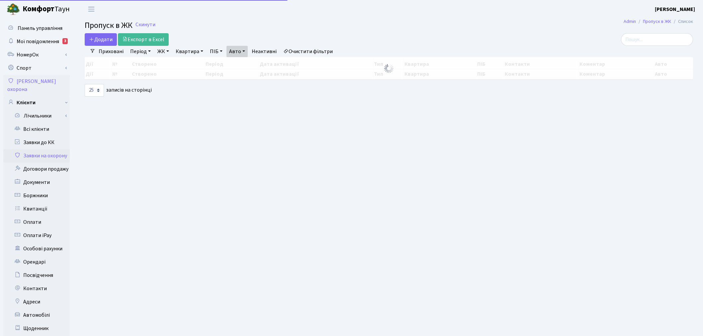
select select "25"
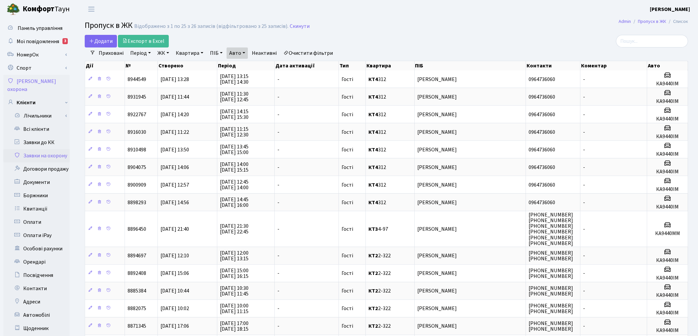
click at [316, 54] on link "Очистити фільтри" at bounding box center [308, 53] width 55 height 11
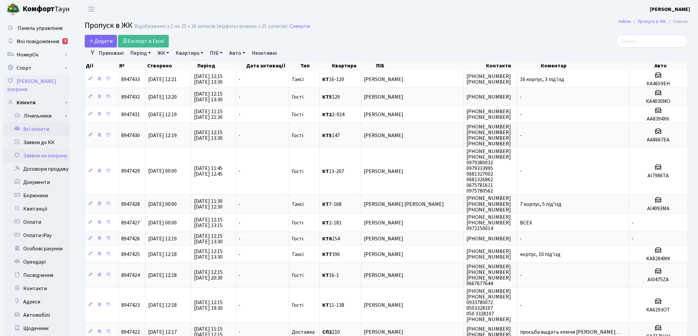
click at [33, 123] on link "Всі клієнти" at bounding box center [36, 129] width 66 height 13
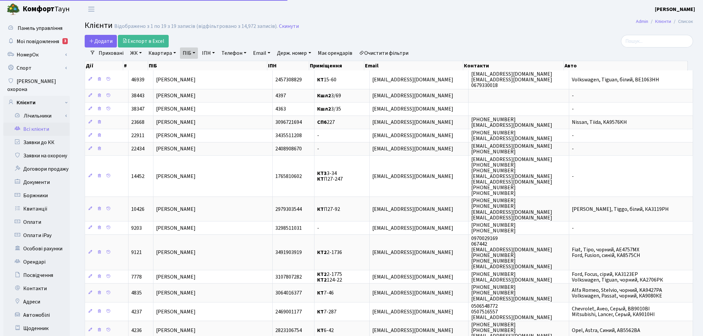
select select "25"
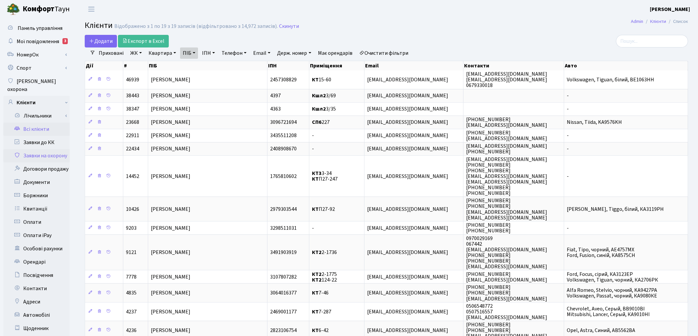
click at [44, 151] on link "Заявки на охорону" at bounding box center [36, 155] width 66 height 13
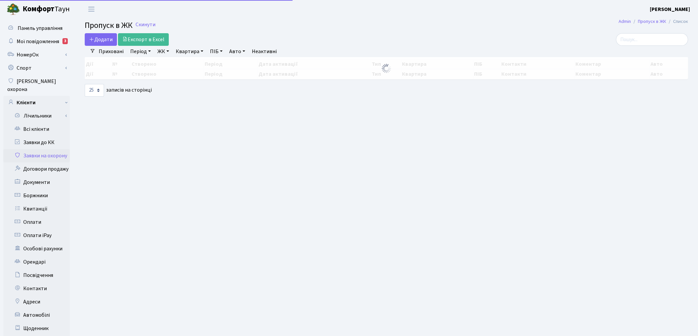
select select "25"
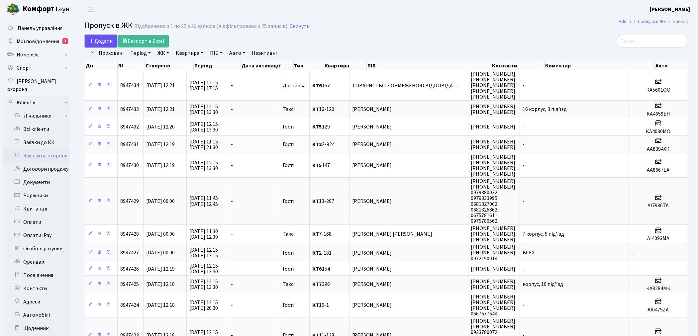
click at [103, 41] on span "Додати" at bounding box center [101, 41] width 24 height 7
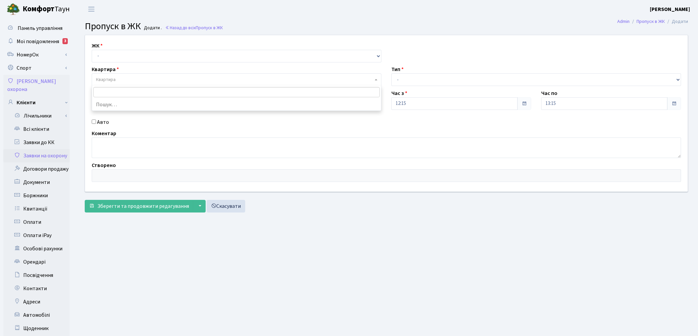
click at [116, 81] on span "Квартира" at bounding box center [234, 79] width 277 height 7
type input "15-60"
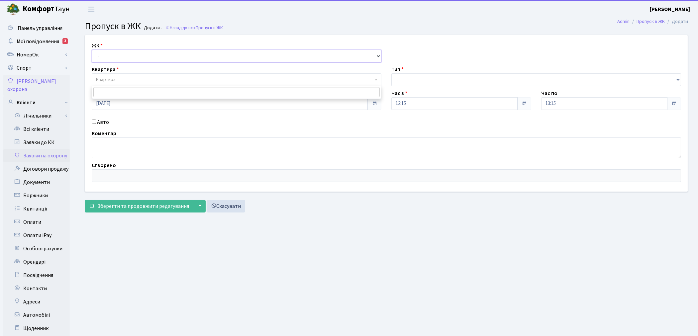
click at [100, 61] on select "- КТ, вул. Регенераторна, [GEOGRAPHIC_DATA], вул. [PERSON_NAME], [GEOGRAPHIC_DA…" at bounding box center [237, 56] width 290 height 13
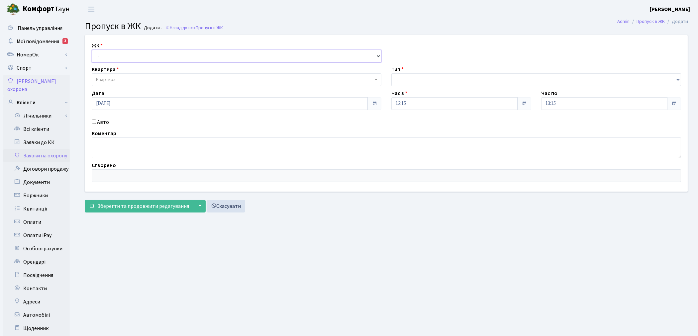
select select "271"
click at [92, 50] on select "- КТ, вул. Регенераторна, [GEOGRAPHIC_DATA], вул. [PERSON_NAME], [GEOGRAPHIC_DA…" at bounding box center [237, 56] width 290 height 13
select select
click at [121, 204] on span "Зберегти та продовжити редагування" at bounding box center [143, 206] width 92 height 7
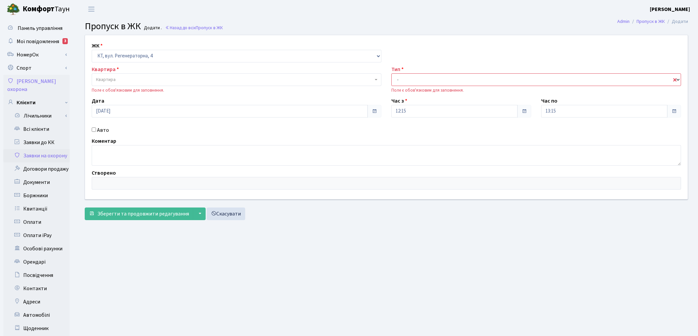
drag, startPoint x: 424, startPoint y: 78, endPoint x: 423, endPoint y: 82, distance: 4.4
click at [424, 78] on select "- Доставка Таксі Гості Сервіс" at bounding box center [536, 79] width 290 height 13
select select "3"
click at [391, 73] on select "- Доставка Таксі Гості Сервіс" at bounding box center [536, 79] width 290 height 13
click at [108, 80] on span "Квартира" at bounding box center [106, 79] width 20 height 7
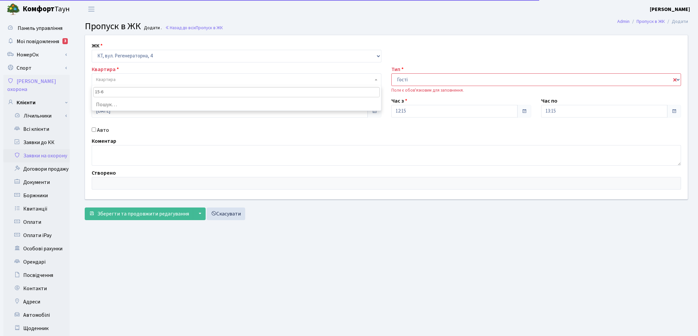
type input "15-60"
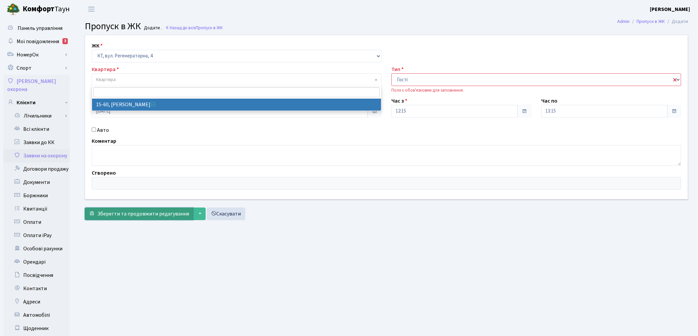
click at [128, 214] on span "Зберегти та продовжити редагування" at bounding box center [143, 213] width 92 height 7
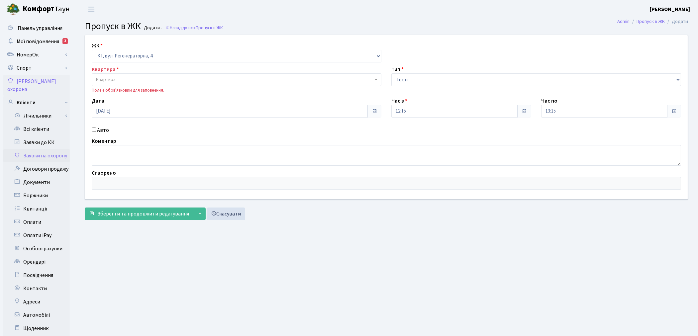
click at [108, 80] on span "Квартира" at bounding box center [106, 79] width 20 height 7
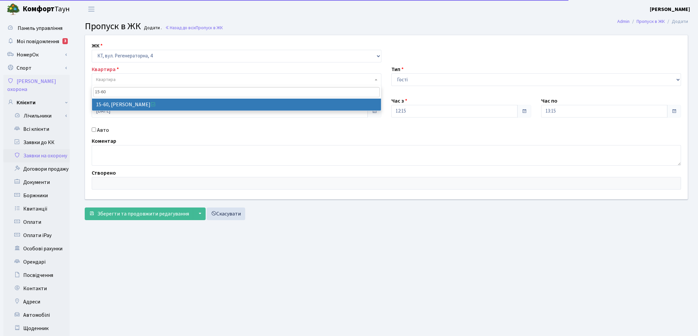
type input "15-60"
select select "8835"
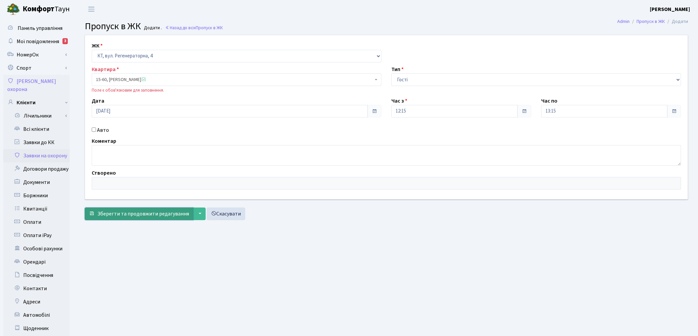
click at [147, 214] on span "Зберегти та продовжити редагування" at bounding box center [143, 213] width 92 height 7
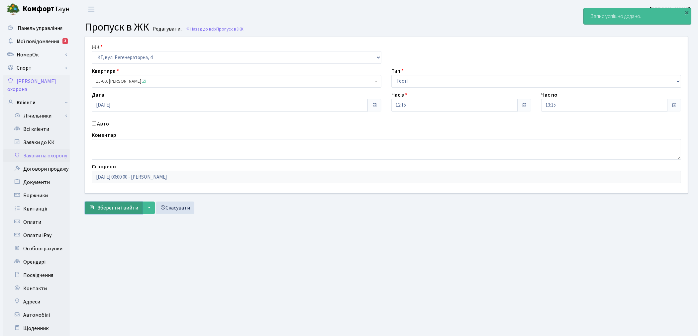
click at [122, 208] on span "Зберегти і вийти" at bounding box center [117, 207] width 41 height 7
click at [38, 150] on link "Заявки на охорону" at bounding box center [36, 155] width 66 height 13
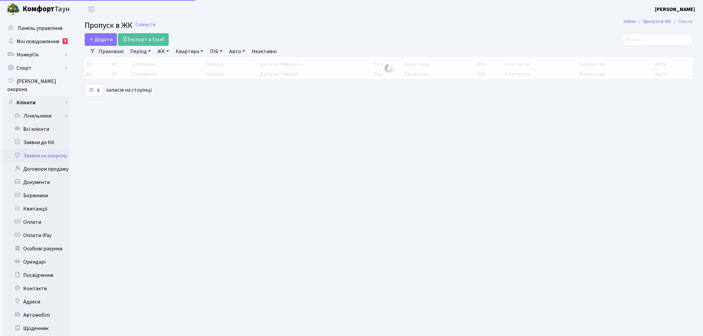
select select "25"
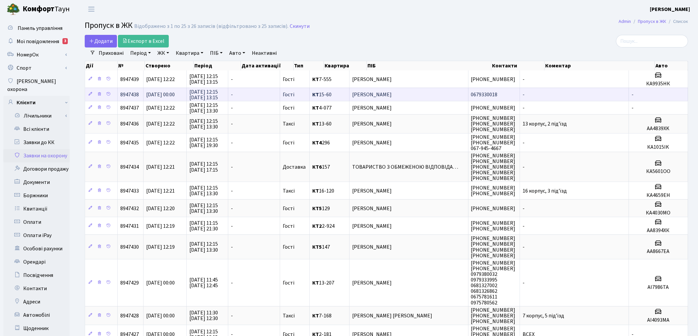
click at [425, 98] on td "Кірімова Ольга Миколаївна" at bounding box center [409, 94] width 119 height 13
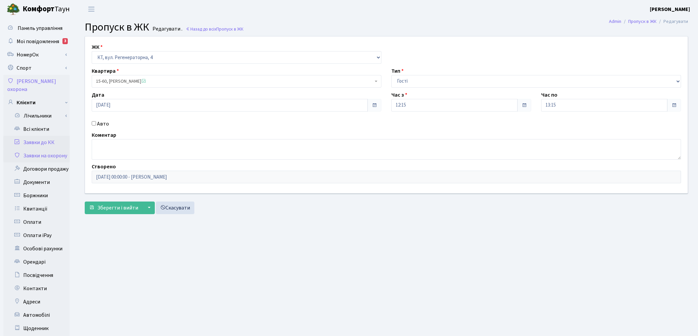
click at [39, 136] on link "Заявки до КК" at bounding box center [36, 142] width 66 height 13
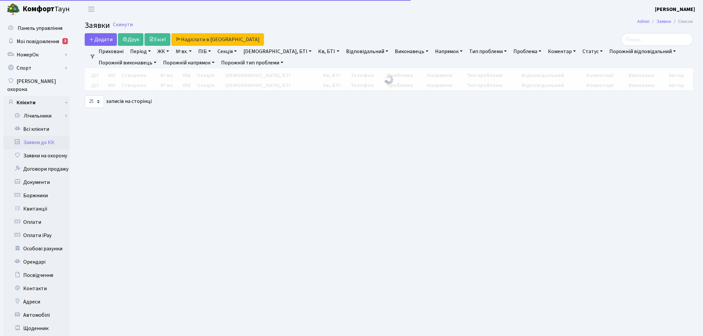
select select "25"
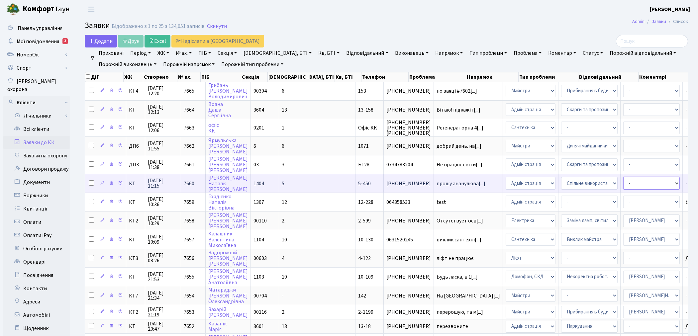
click at [623, 180] on select "- Адміністратор ЖК КТ Вижул В. В. Гордієнко Н.В. Дядюшкін Д.Ю. Кипчук Т. А. Кла…" at bounding box center [651, 183] width 56 height 13
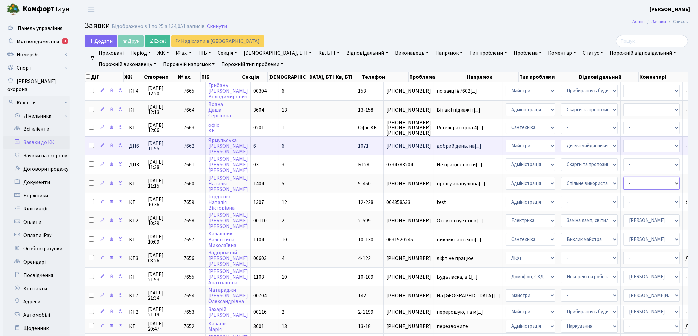
select select "14"
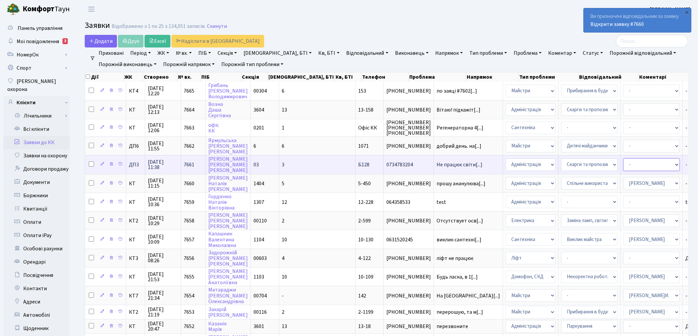
click at [623, 160] on select "- Адміністратор ЖК КТ Вижул В. В. Гордієнко Н.В. Дядюшкін Д.Ю. Кипчук Т. А. Кла…" at bounding box center [651, 164] width 56 height 13
select select "94"
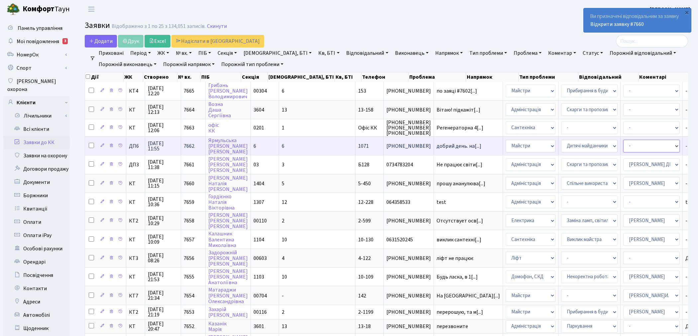
click at [623, 146] on select "- Адміністратор ЖК КТ Вижул В. В. Гордієнко Н.В. Дядюшкін Д.Ю. Кипчук Т. А. Кла…" at bounding box center [651, 146] width 56 height 13
select select "94"
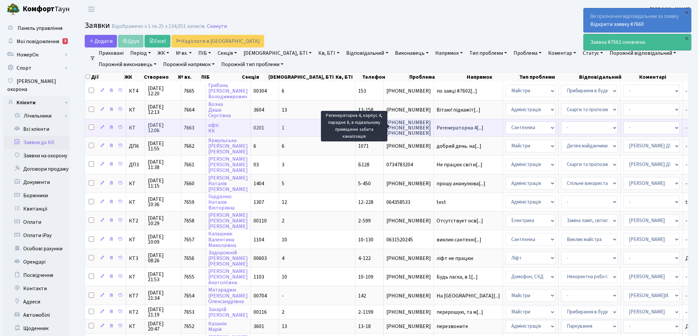
click at [437, 127] on span "Регенераторна 4[...]" at bounding box center [460, 127] width 47 height 7
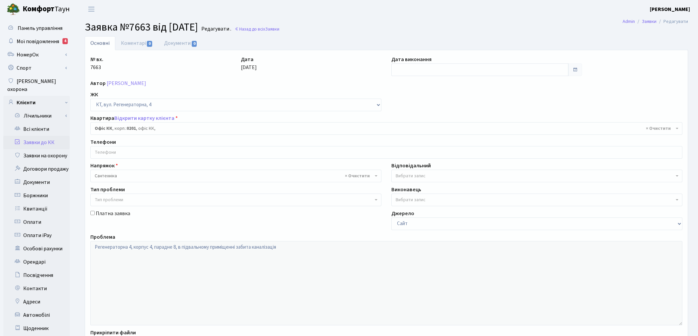
select select "4"
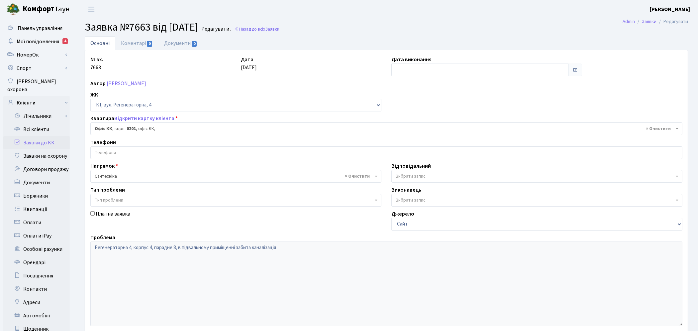
click at [402, 175] on span "Вибрати запис" at bounding box center [411, 176] width 30 height 7
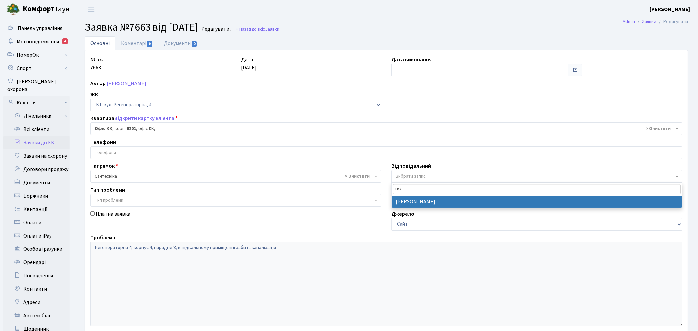
type input "тих"
select select "67"
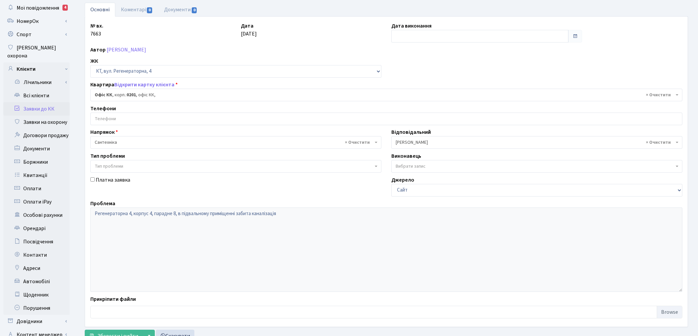
scroll to position [77, 0]
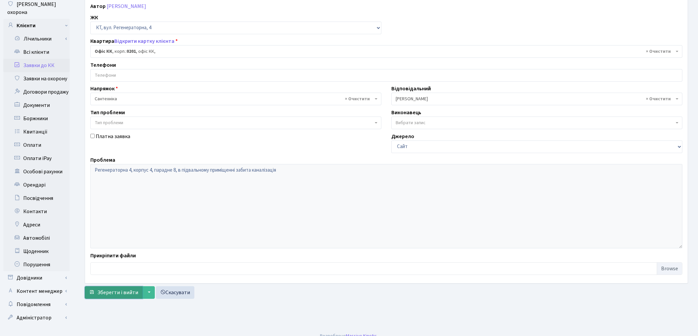
click at [117, 291] on span "Зберегти і вийти" at bounding box center [117, 292] width 41 height 7
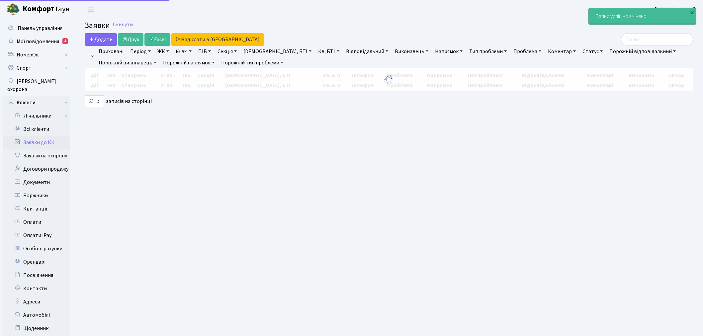
select select "25"
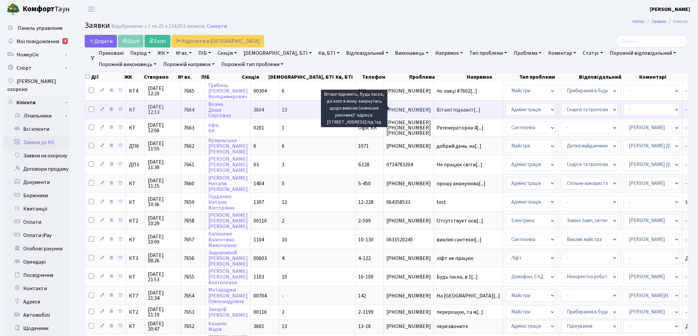
click at [437, 108] on span "Вітаю! підкажіт[...]" at bounding box center [459, 109] width 44 height 7
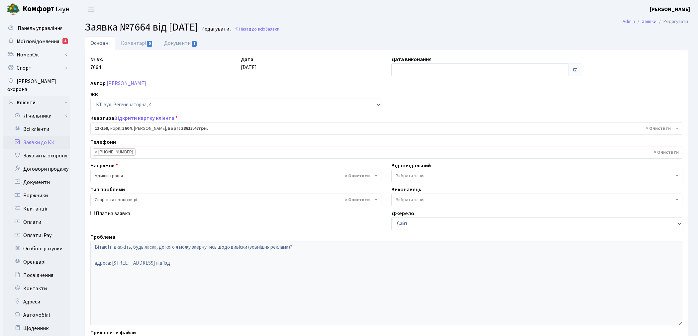
select select "7804"
select select "55"
click at [133, 45] on link "Коментарі 0" at bounding box center [136, 43] width 43 height 14
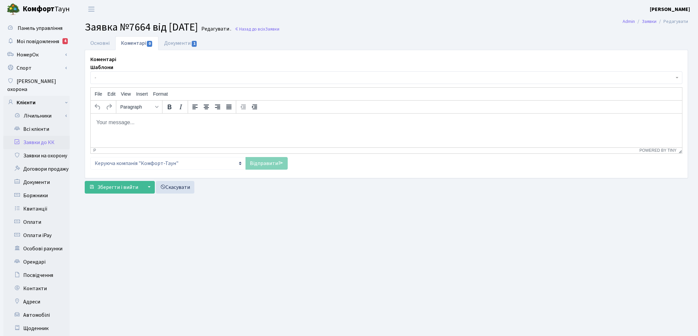
click at [116, 78] on span "-" at bounding box center [384, 77] width 579 height 7
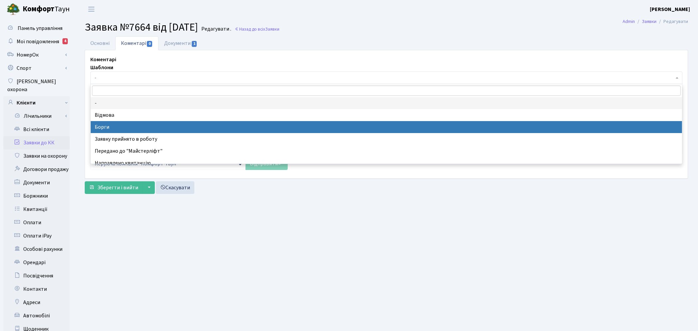
select select "3"
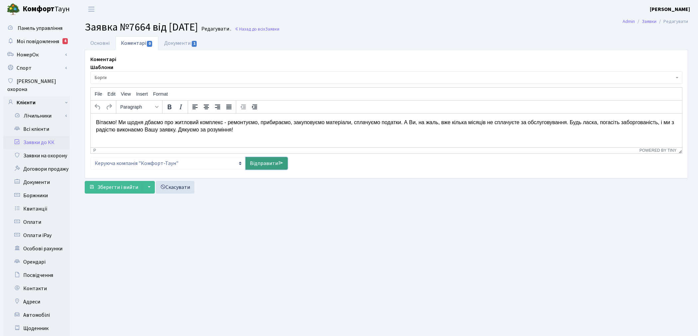
click at [253, 157] on link "Відправити" at bounding box center [267, 163] width 42 height 13
select select
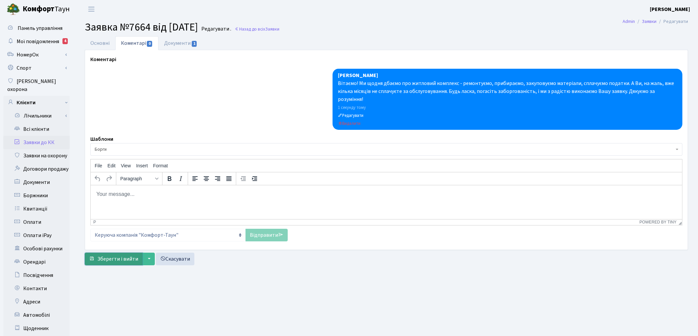
click at [109, 260] on span "Зберегти і вийти" at bounding box center [117, 259] width 41 height 7
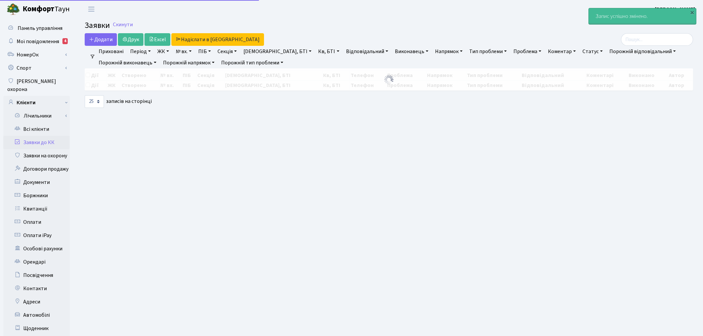
select select "25"
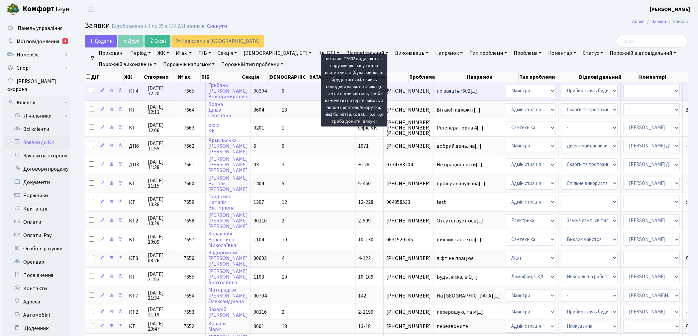
click at [437, 91] on span "по заяці #7602[...]" at bounding box center [457, 90] width 41 height 7
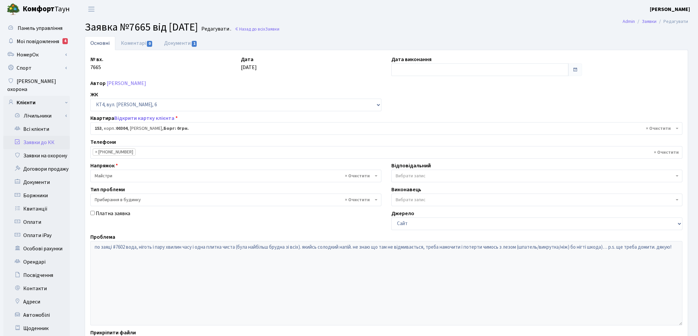
select select "16876"
select select "58"
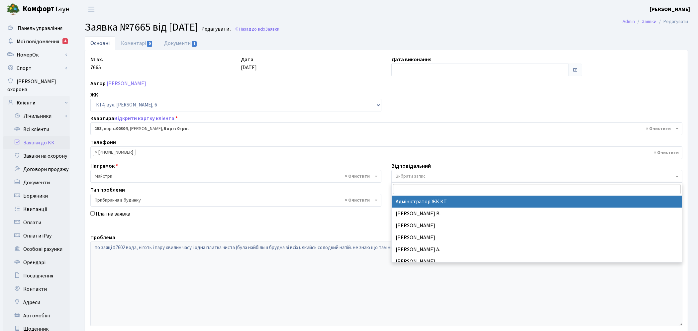
click at [417, 177] on span "Вибрати запис" at bounding box center [411, 176] width 30 height 7
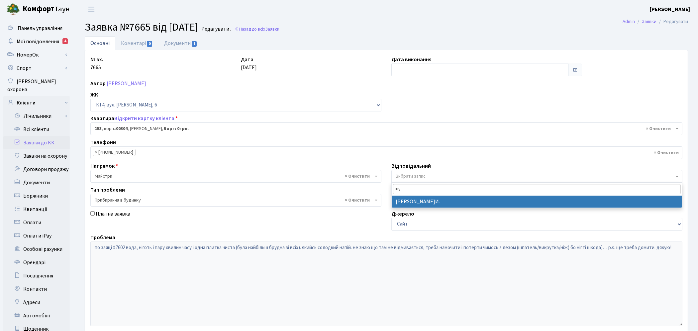
type input "шу"
select select "18"
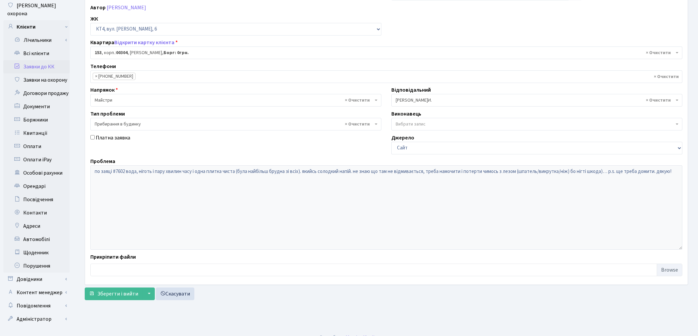
scroll to position [77, 0]
click at [122, 291] on span "Зберегти і вийти" at bounding box center [117, 292] width 41 height 7
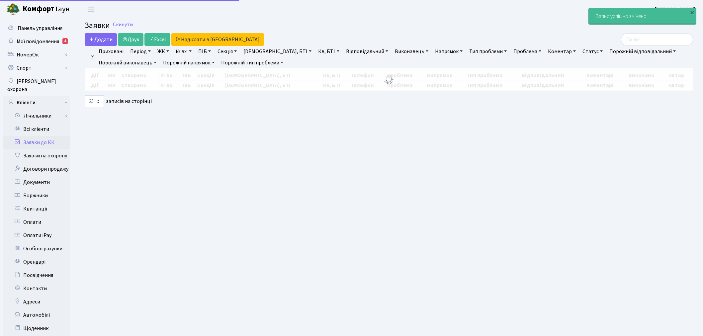
select select "25"
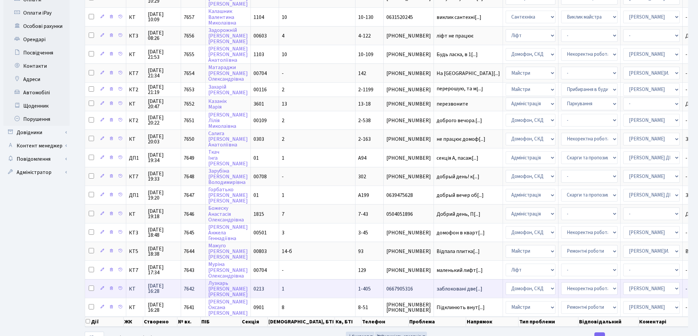
scroll to position [238, 0]
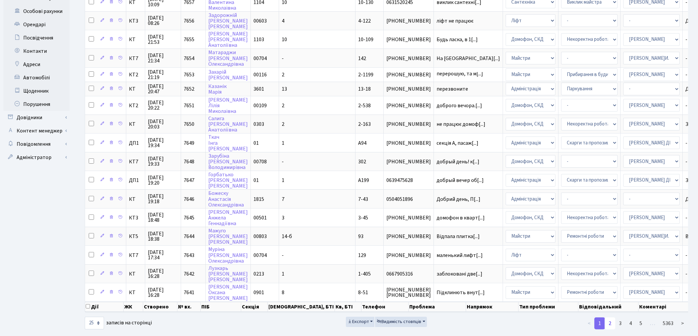
click at [611, 318] on link "2" at bounding box center [610, 324] width 11 height 12
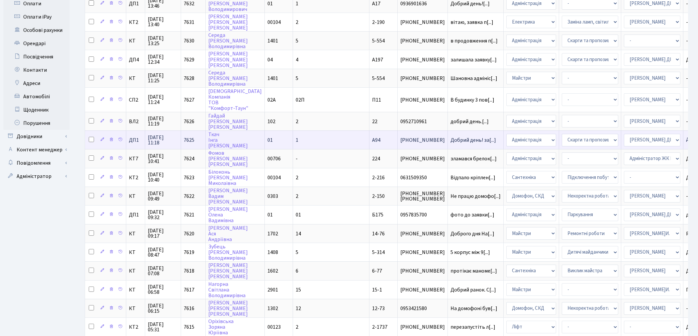
scroll to position [251, 0]
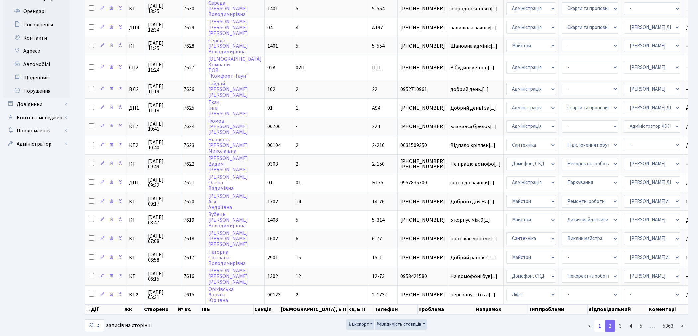
click at [601, 320] on link "1" at bounding box center [599, 326] width 11 height 12
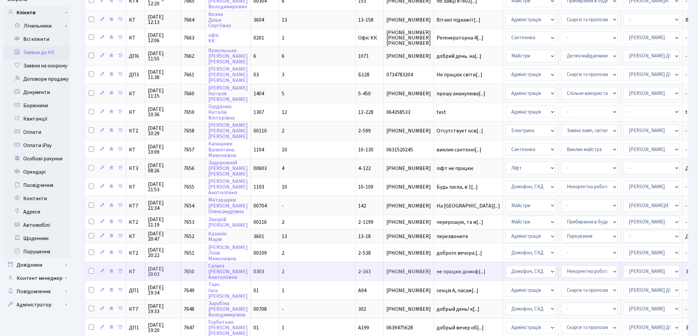
scroll to position [0, 0]
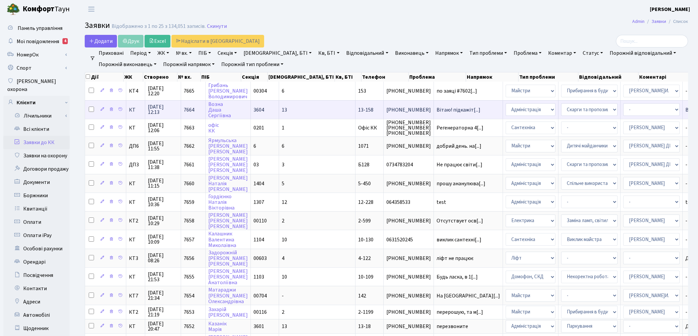
click at [434, 113] on td "Вітаю! підкажіт[...]" at bounding box center [468, 109] width 69 height 19
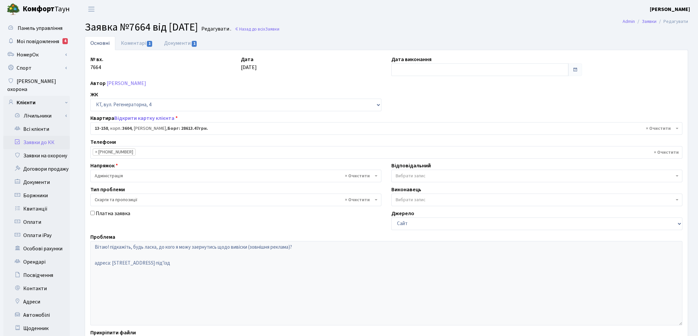
select select "7804"
select select "55"
click at [149, 118] on link "Відкрити картку клієнта" at bounding box center [144, 118] width 60 height 7
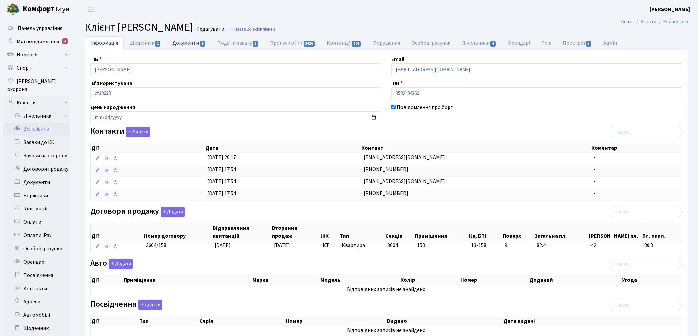
click at [184, 45] on link "Документи 5" at bounding box center [189, 43] width 45 height 14
select select "25"
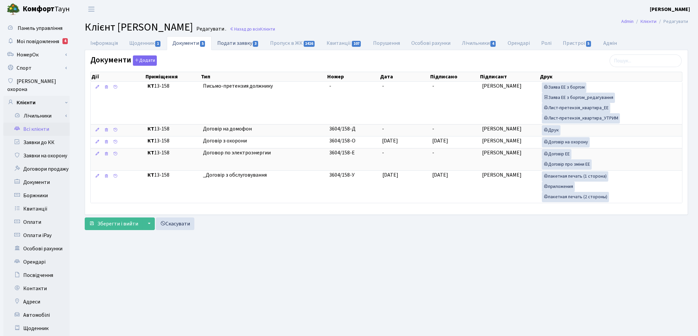
click at [233, 42] on link "Подати заявку 3" at bounding box center [238, 43] width 53 height 14
select select "25"
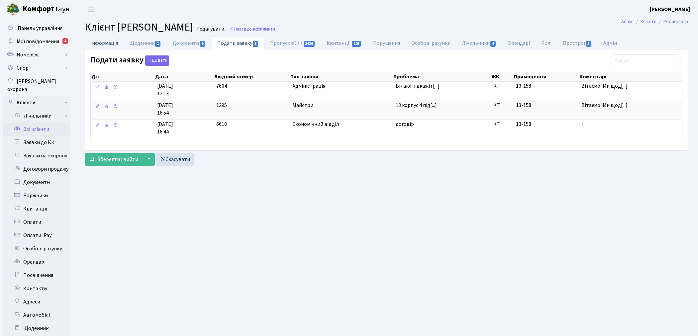
click at [103, 41] on link "Інформація" at bounding box center [104, 43] width 39 height 14
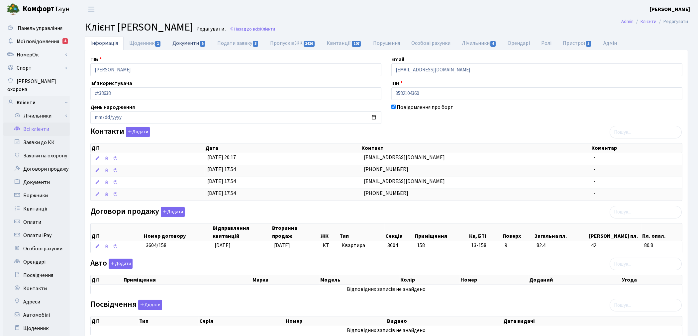
click at [185, 43] on link "Документи 5" at bounding box center [189, 43] width 45 height 14
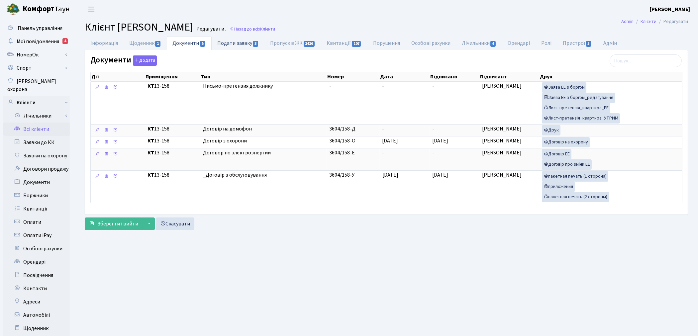
click at [247, 44] on link "Подати заявку 3" at bounding box center [238, 43] width 53 height 14
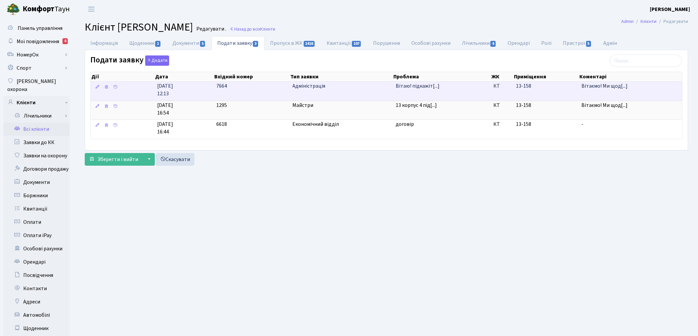
click at [420, 88] on span "Вітаю! підкажіт[...]" at bounding box center [418, 85] width 44 height 7
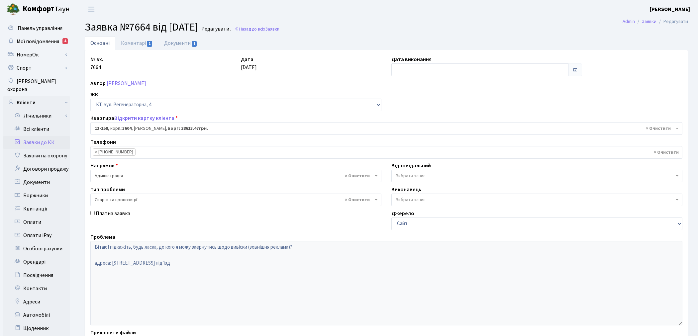
select select "7804"
select select "55"
click at [41, 41] on span "Мої повідомлення" at bounding box center [38, 41] width 43 height 7
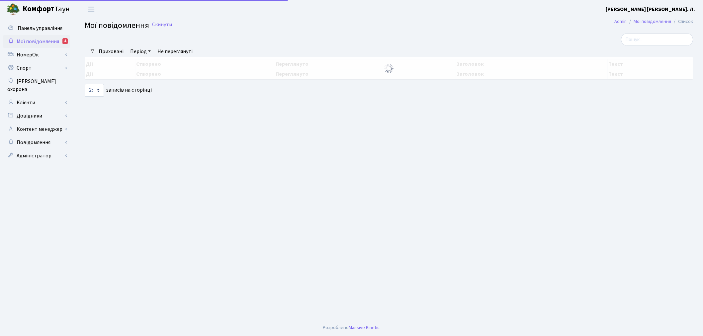
select select "25"
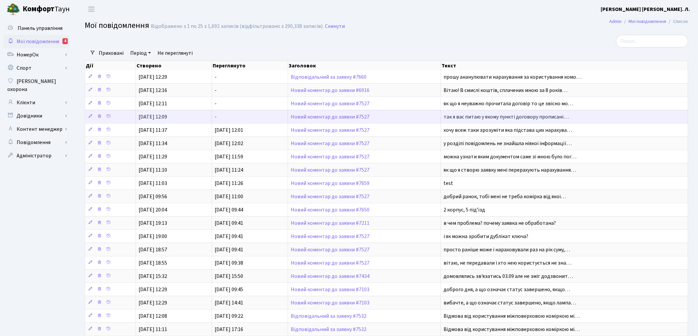
click at [317, 120] on td "Новий коментар до заявки #7527" at bounding box center [364, 116] width 153 height 13
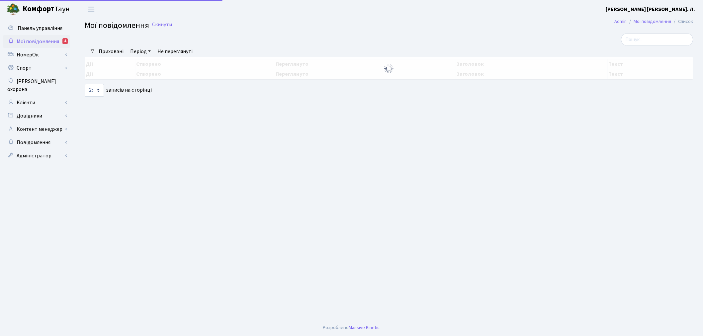
select select "25"
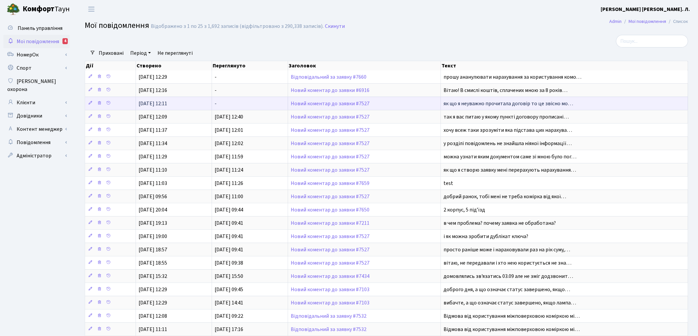
click at [318, 107] on td "Новий коментар до заявки #7527" at bounding box center [364, 103] width 153 height 13
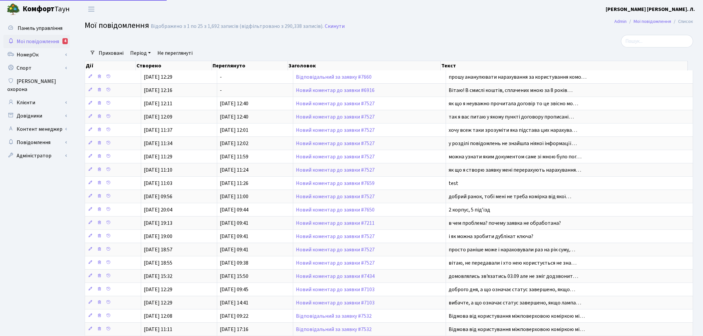
select select "25"
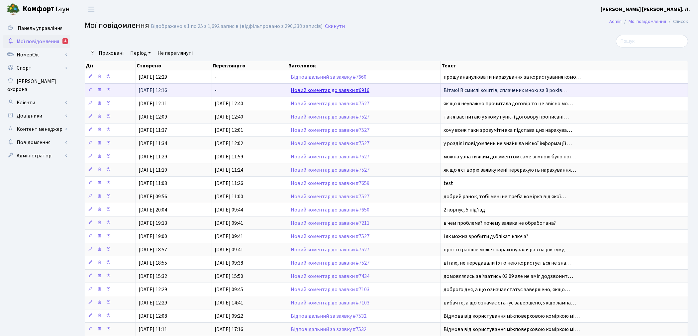
click at [327, 88] on link "Новий коментар до заявки #6916" at bounding box center [330, 90] width 79 height 7
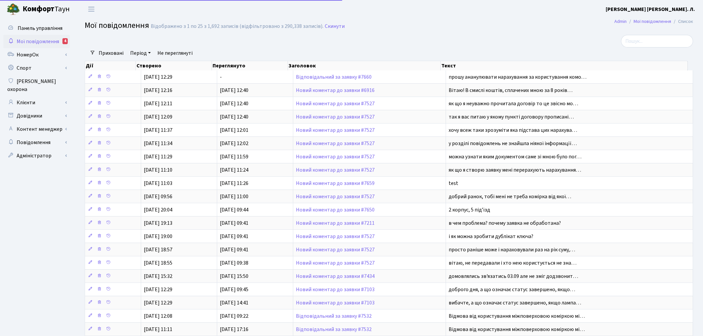
select select "25"
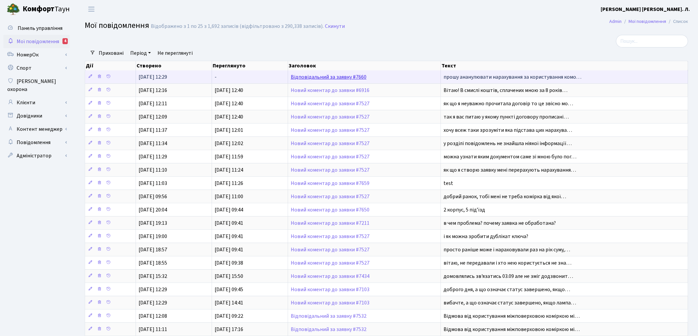
click at [334, 79] on link "Відповідальний за заявку #7660" at bounding box center [329, 76] width 76 height 7
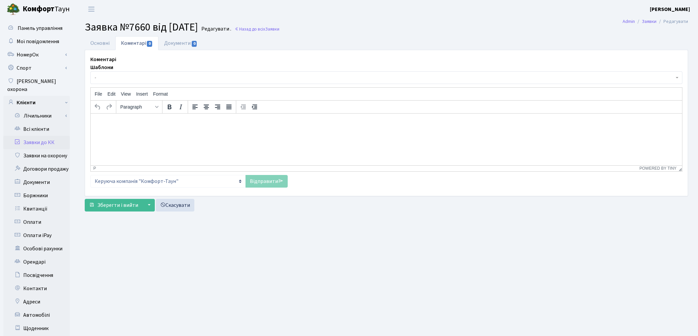
select select "2058"
select select "34"
click at [102, 43] on link "Основні" at bounding box center [100, 43] width 31 height 14
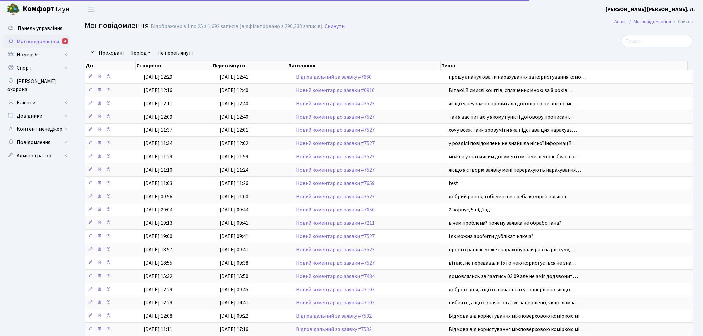
select select "25"
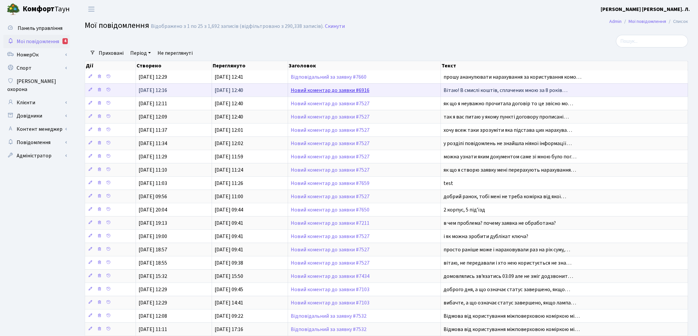
click at [314, 91] on link "Новий коментар до заявки #6916" at bounding box center [330, 90] width 79 height 7
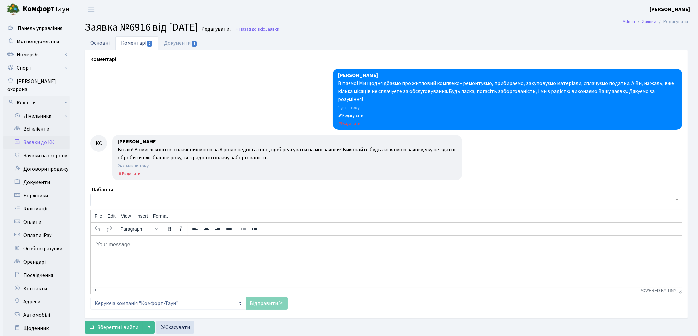
click at [100, 44] on link "Основні" at bounding box center [100, 43] width 31 height 14
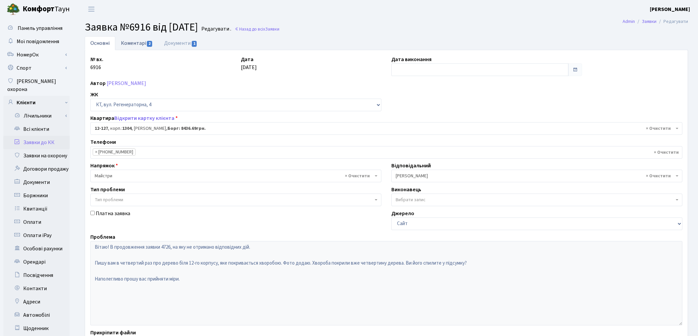
click at [138, 47] on link "Коментарі 2" at bounding box center [136, 43] width 43 height 14
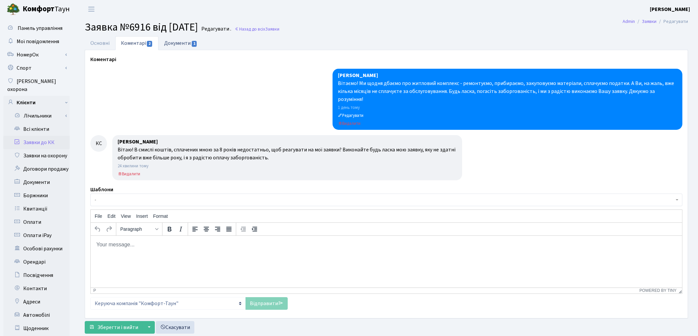
click at [170, 47] on link "Документи 1" at bounding box center [180, 43] width 45 height 14
select select "25"
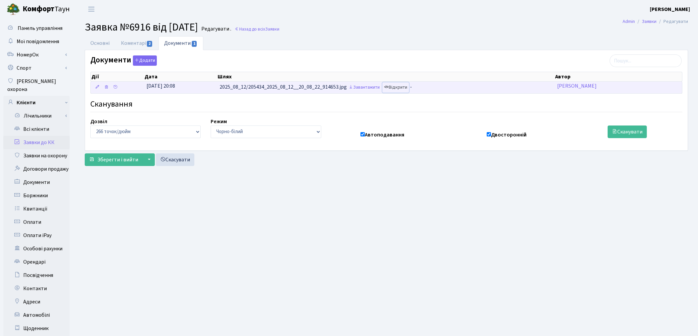
click at [402, 89] on link "Відкрити" at bounding box center [395, 87] width 27 height 10
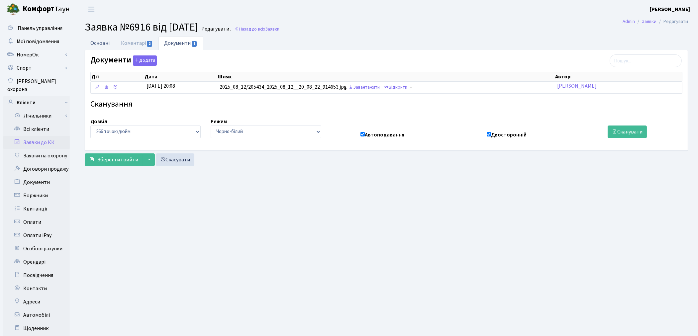
click at [96, 44] on link "Основні" at bounding box center [100, 43] width 31 height 14
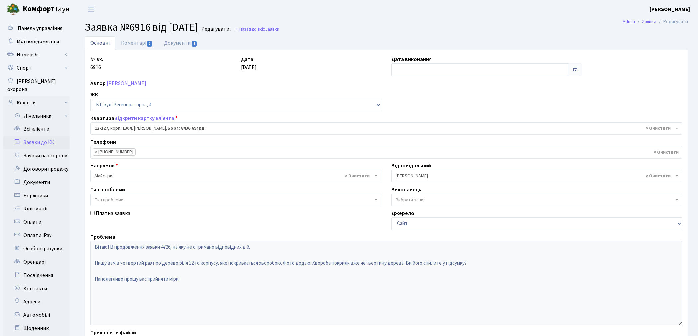
click at [45, 137] on link "Заявки до КК" at bounding box center [36, 142] width 66 height 13
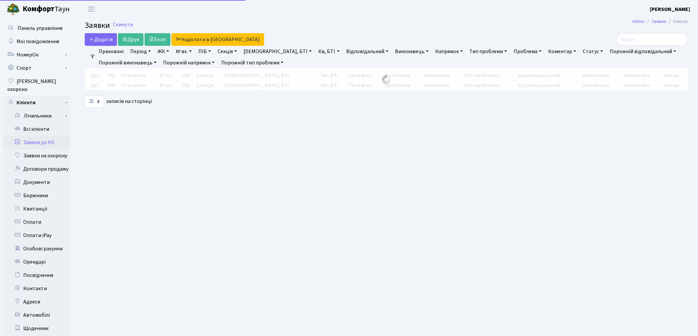
select select "25"
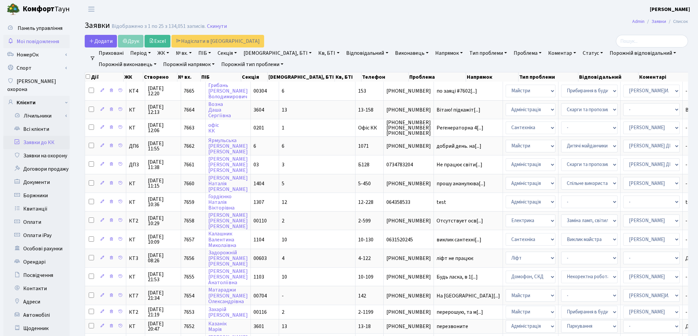
click at [24, 40] on span "Мої повідомлення" at bounding box center [38, 41] width 43 height 7
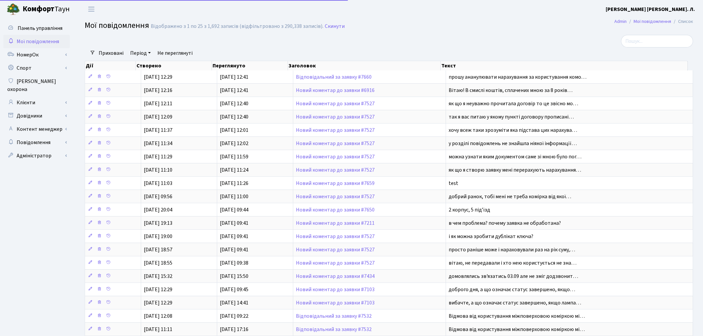
select select "25"
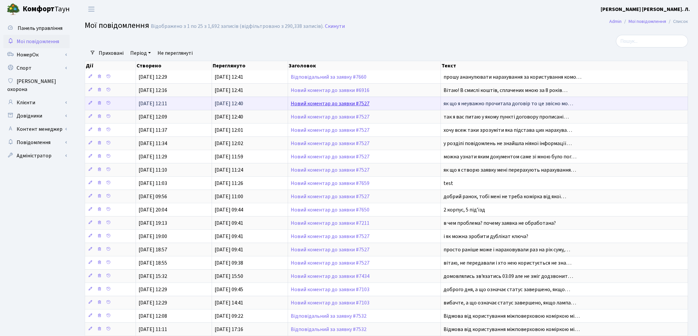
click at [354, 105] on link "Новий коментар до заявки #7527" at bounding box center [330, 103] width 79 height 7
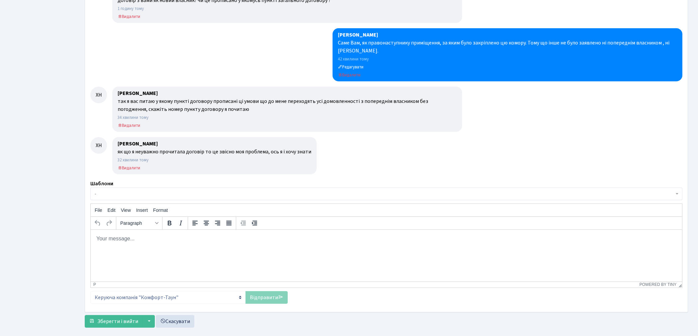
scroll to position [682, 0]
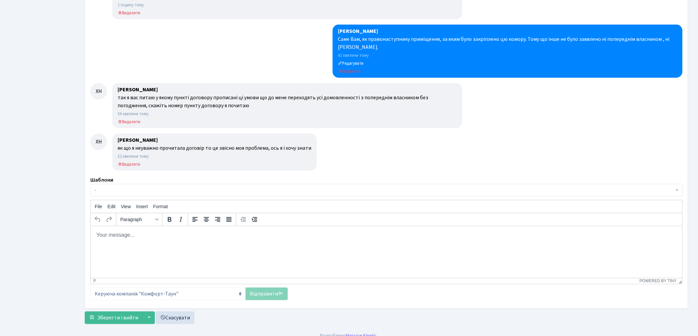
click at [148, 237] on p "Rich Text Area. Press ALT-0 for help." at bounding box center [386, 234] width 581 height 7
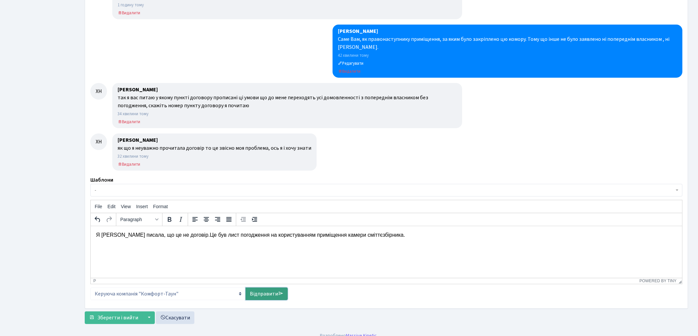
click at [259, 291] on link "Відправити" at bounding box center [267, 294] width 42 height 13
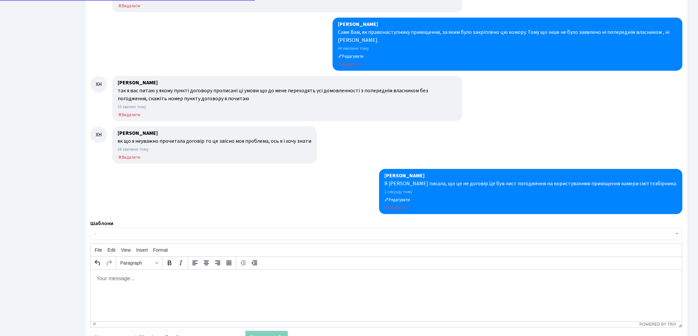
scroll to position [733, 0]
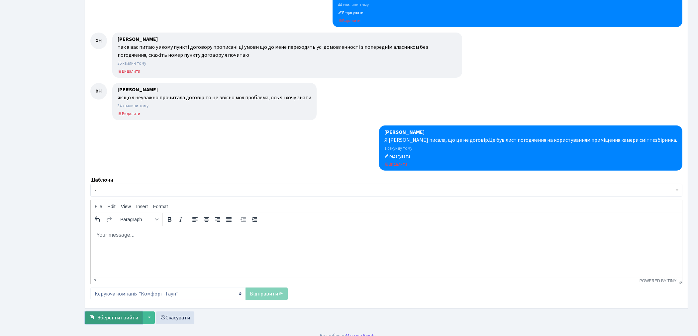
click at [119, 314] on span "Зберегти і вийти" at bounding box center [117, 317] width 41 height 7
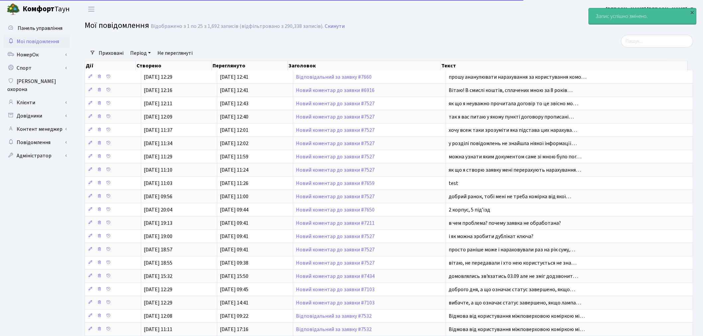
select select "25"
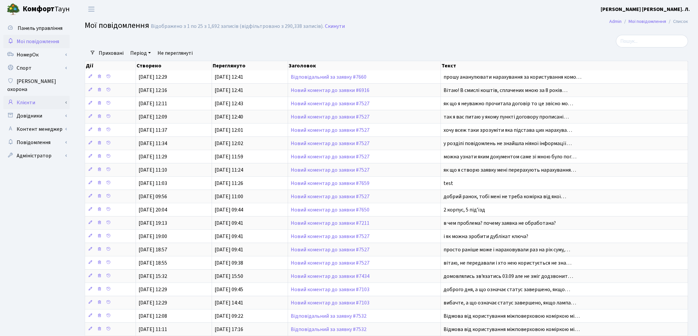
click at [29, 96] on link "Клієнти" at bounding box center [36, 102] width 66 height 13
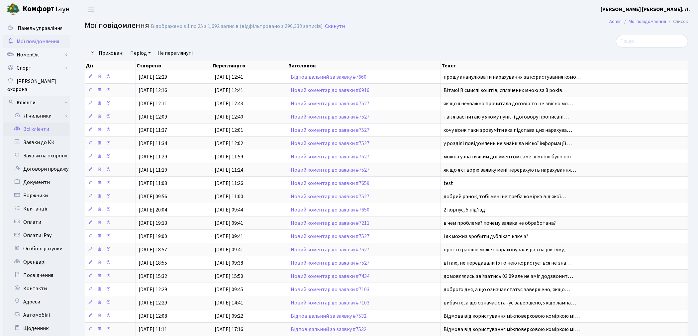
click at [47, 123] on link "Всі клієнти" at bounding box center [36, 129] width 66 height 13
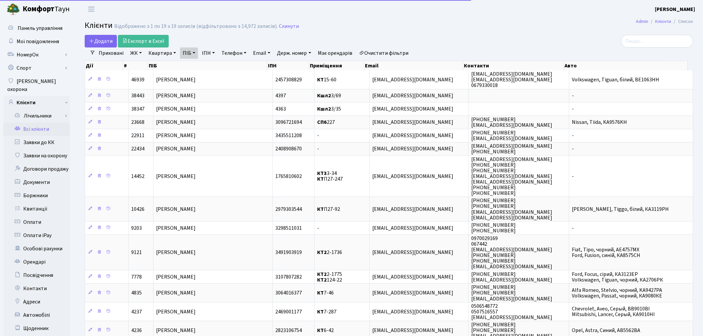
select select "25"
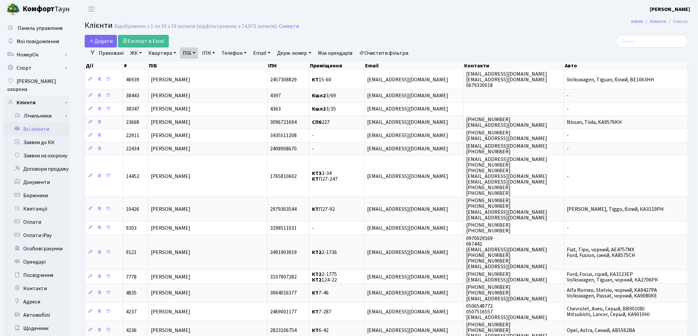
click at [401, 49] on link "Очистити фільтри" at bounding box center [384, 53] width 55 height 11
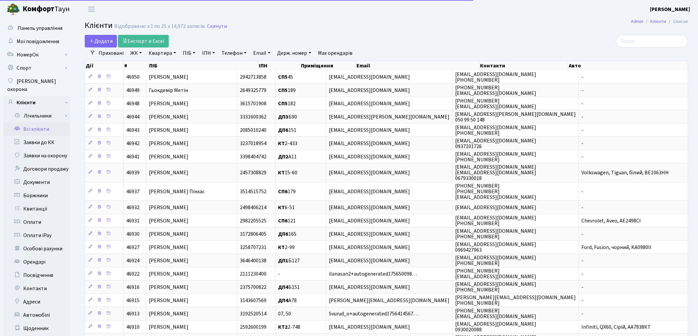
click at [153, 52] on link "Квартира" at bounding box center [162, 53] width 33 height 11
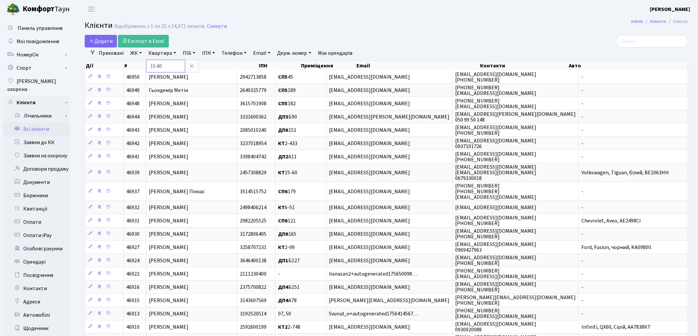
type input "15-60"
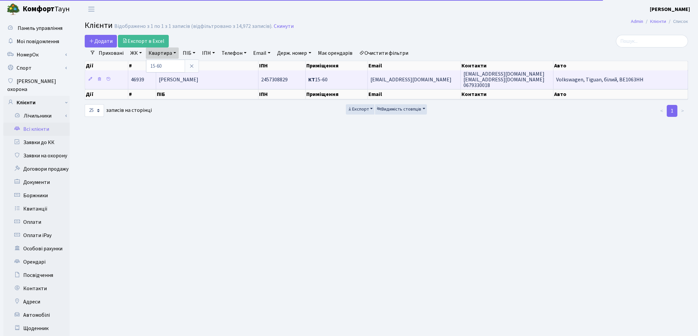
click at [199, 83] on td "Кірімова Ольга Миколаївна" at bounding box center [207, 79] width 102 height 18
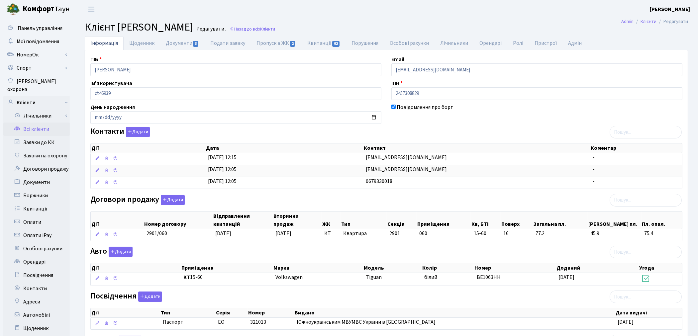
click at [47, 124] on link "Всі клієнти" at bounding box center [36, 129] width 66 height 13
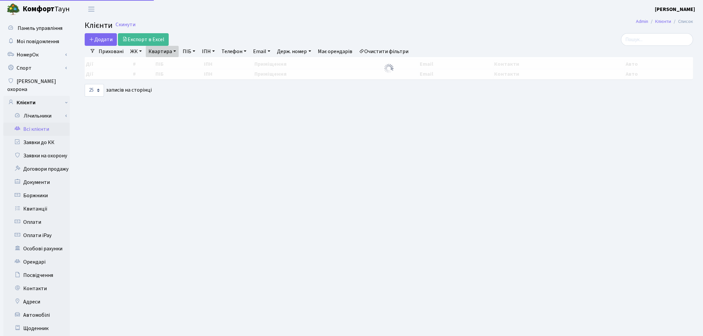
select select "25"
click at [153, 52] on link "Квартира" at bounding box center [162, 51] width 33 height 11
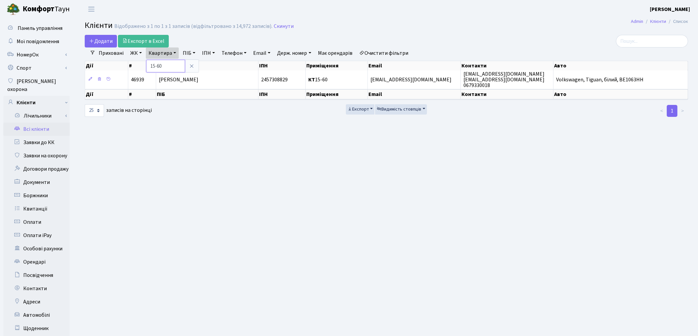
click at [167, 65] on input "15-60" at bounding box center [165, 66] width 39 height 13
type input "1"
type input "244"
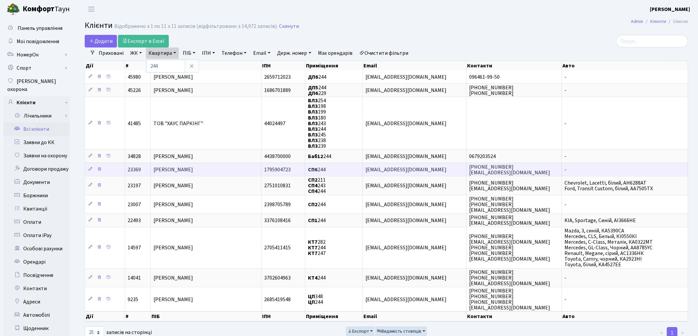
click at [180, 168] on span "[PERSON_NAME]" at bounding box center [174, 169] width 40 height 7
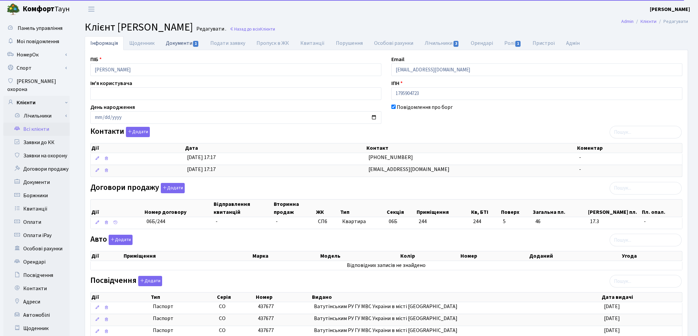
click at [176, 49] on link "Документи 1" at bounding box center [182, 43] width 45 height 14
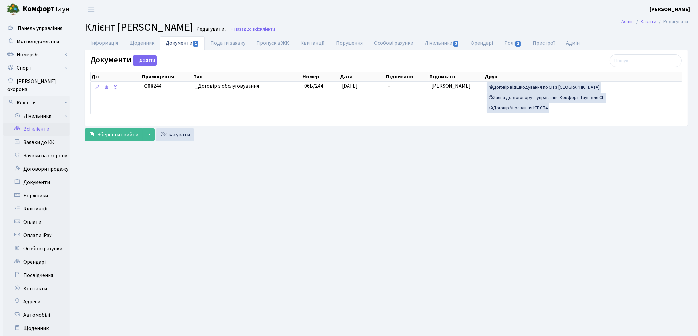
click at [39, 123] on link "Всі клієнти" at bounding box center [36, 129] width 66 height 13
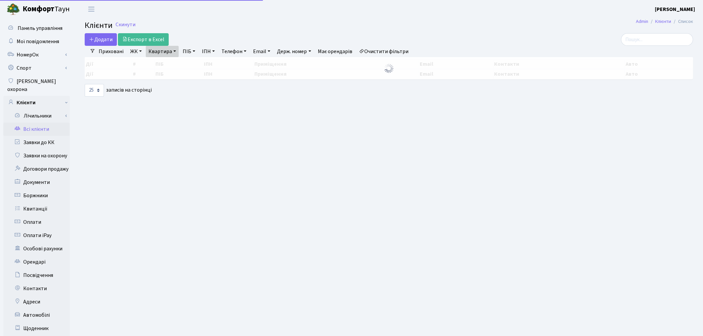
select select "25"
click at [167, 50] on link "Квартира" at bounding box center [162, 51] width 33 height 11
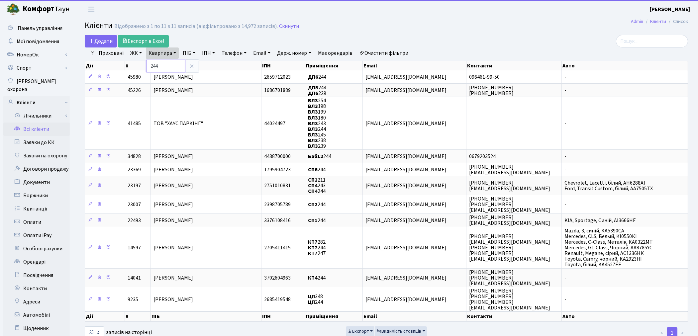
click at [167, 65] on input "244" at bounding box center [165, 66] width 39 height 13
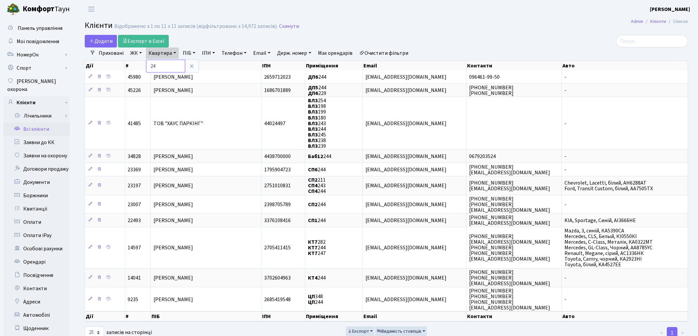
type input "2"
type input "181"
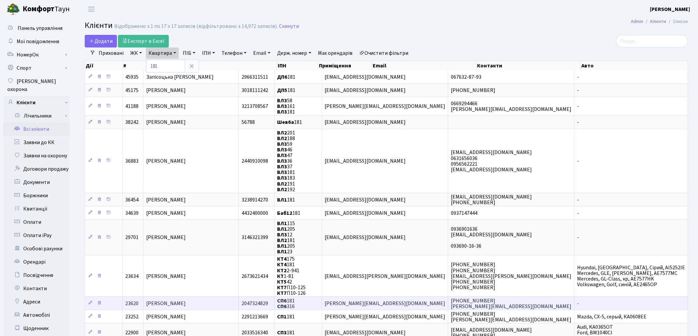
click at [186, 300] on span "[PERSON_NAME]" at bounding box center [166, 303] width 40 height 7
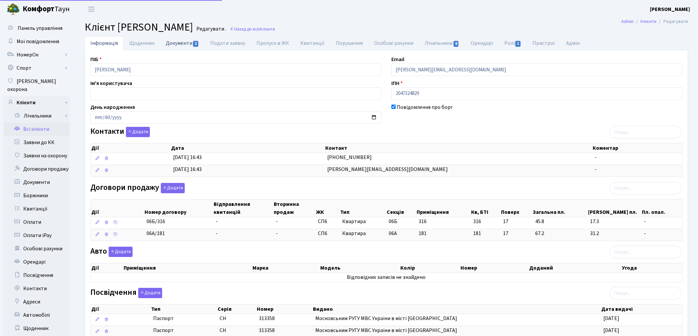
click at [178, 45] on link "Документи 2" at bounding box center [182, 43] width 45 height 14
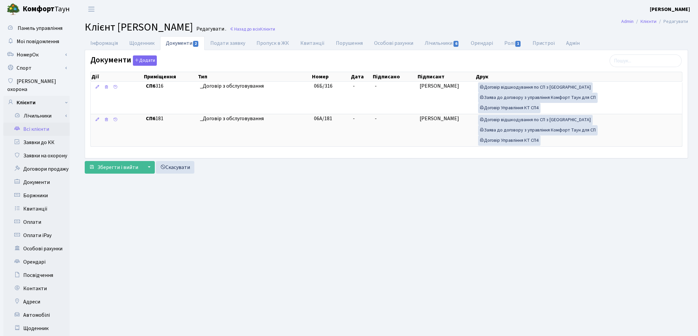
click at [32, 123] on link "Всі клієнти" at bounding box center [36, 129] width 66 height 13
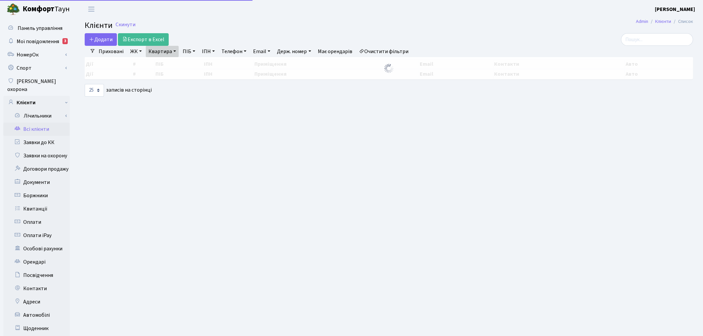
select select "25"
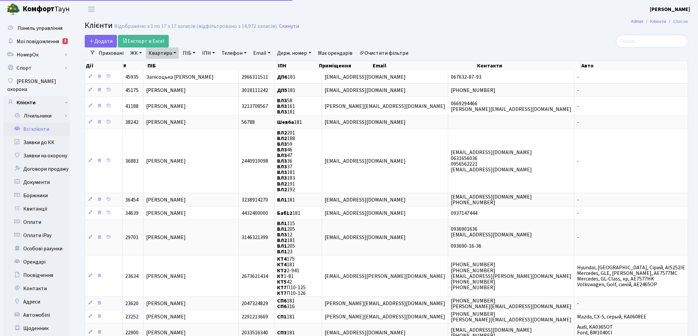
click at [159, 49] on link "Квартира" at bounding box center [162, 53] width 33 height 11
click at [162, 66] on input "181" at bounding box center [165, 66] width 39 height 13
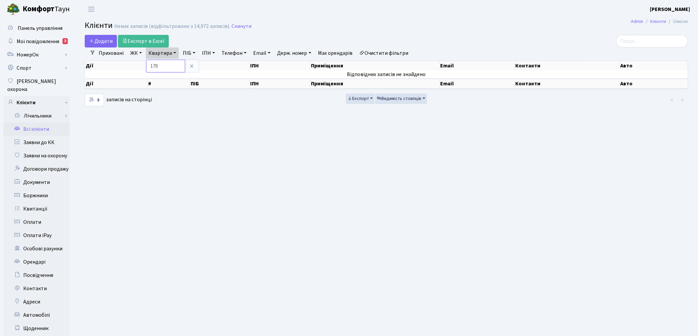
type input "179"
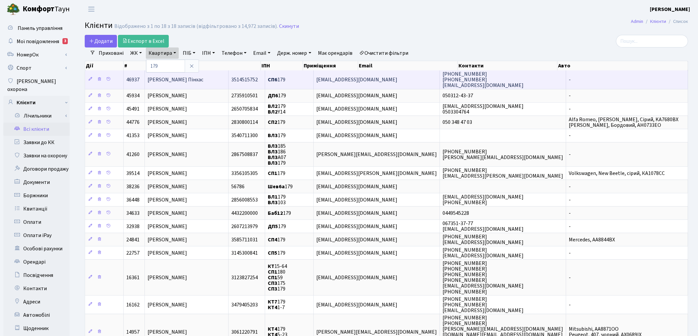
click at [190, 80] on span "[PERSON_NAME] Пінхас" at bounding box center [176, 79] width 56 height 7
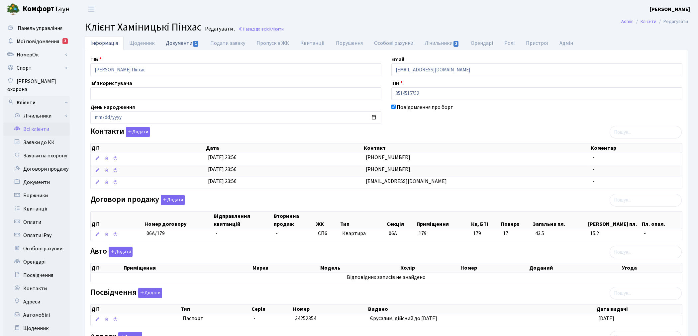
click at [171, 44] on link "Документи 1" at bounding box center [182, 43] width 45 height 14
select select "25"
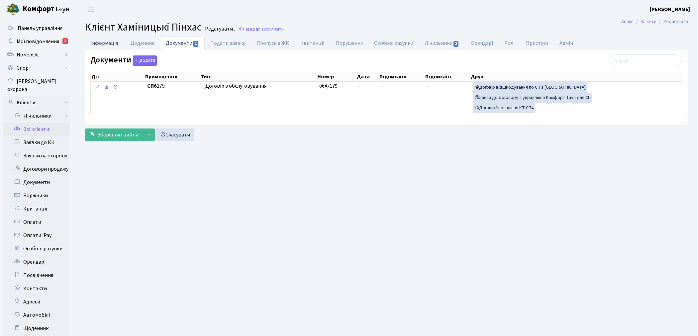
click at [111, 43] on link "Інформація" at bounding box center [104, 43] width 39 height 14
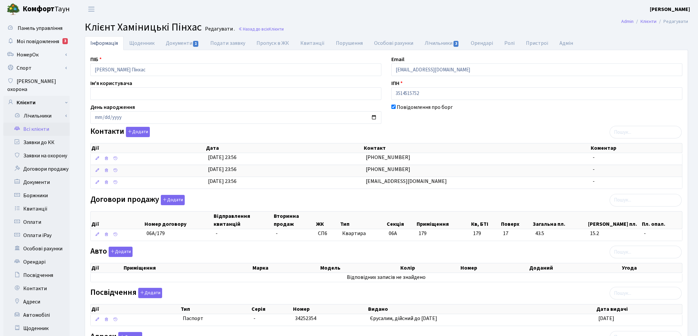
click at [35, 123] on link "Всі клієнти" at bounding box center [36, 129] width 66 height 13
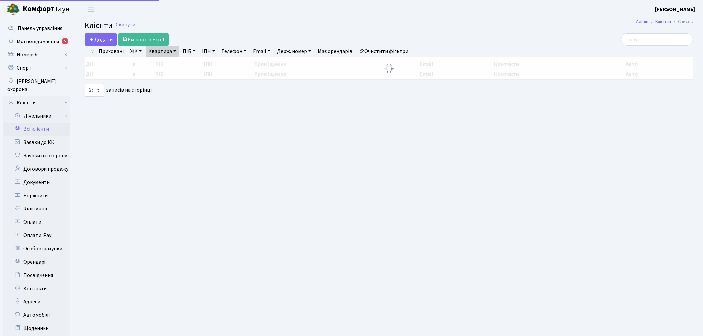
select select "25"
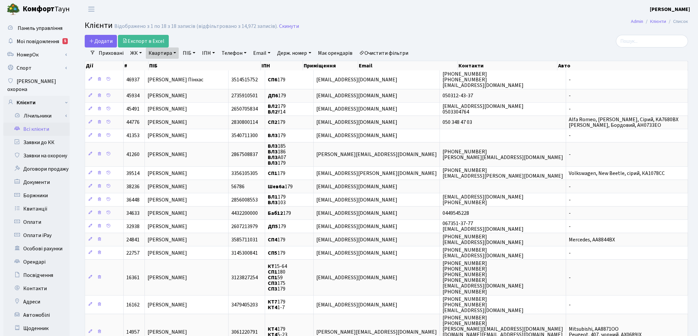
click at [164, 54] on link "Квартира" at bounding box center [162, 53] width 33 height 11
click at [167, 65] on input "179" at bounding box center [165, 66] width 39 height 13
type input "1"
type input "76"
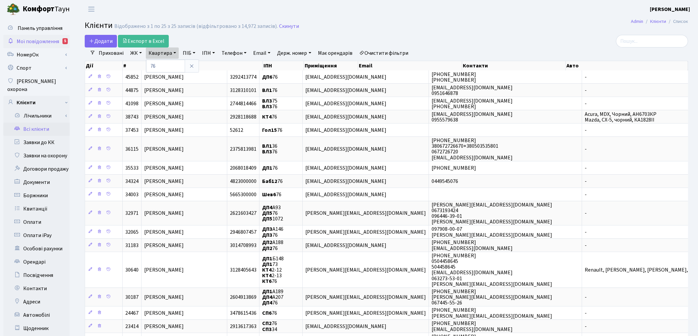
click at [36, 40] on span "Мої повідомлення" at bounding box center [38, 41] width 43 height 7
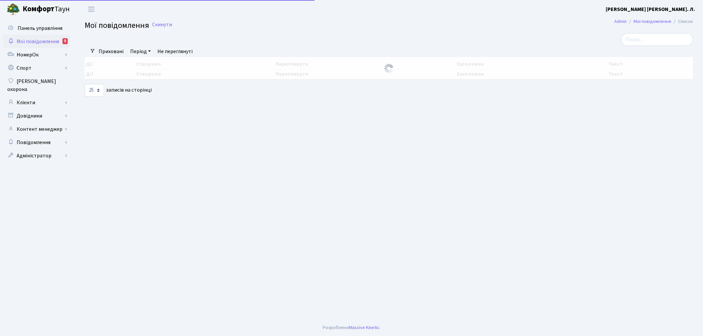
select select "25"
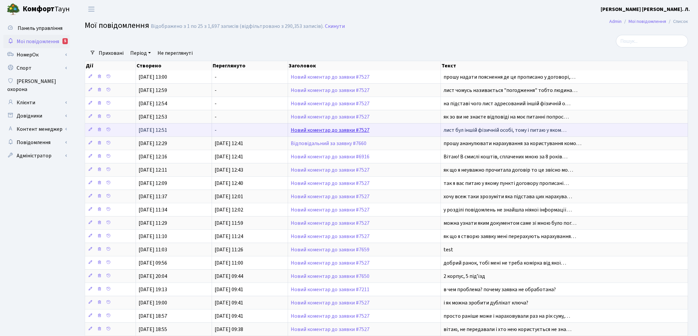
click at [319, 131] on link "Новий коментар до заявки #7527" at bounding box center [330, 130] width 79 height 7
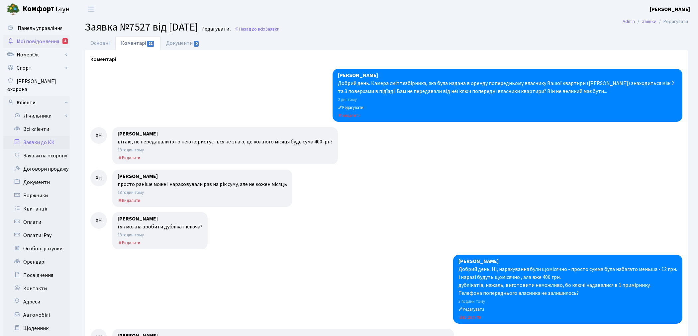
click at [23, 41] on span "Мої повідомлення" at bounding box center [38, 41] width 43 height 7
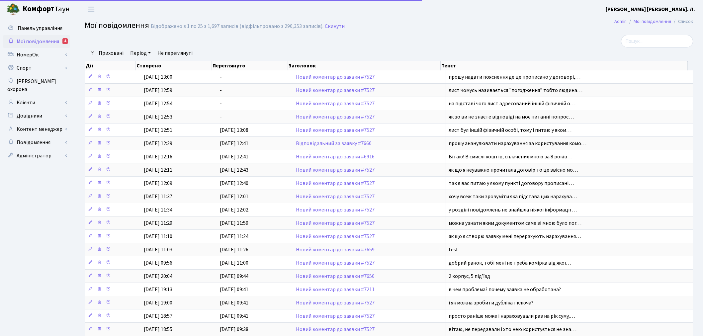
select select "25"
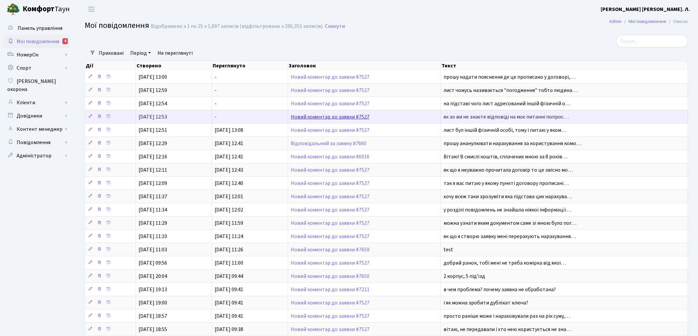
click at [330, 117] on link "Новий коментар до заявки #7527" at bounding box center [330, 116] width 79 height 7
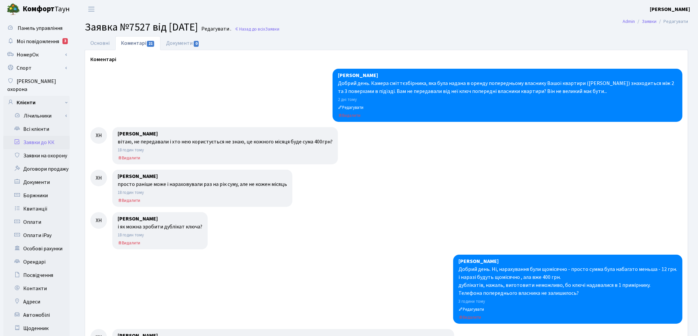
click at [368, 181] on div at bounding box center [386, 188] width 592 height 37
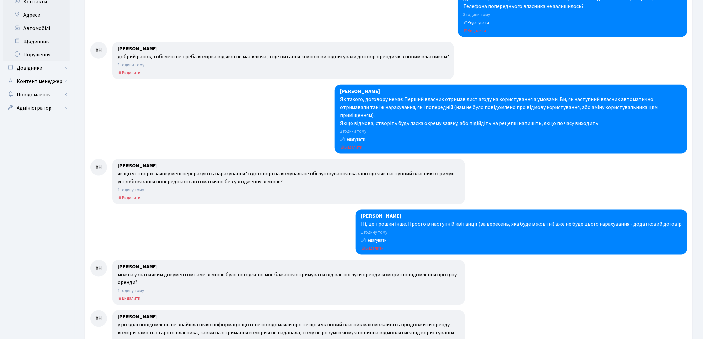
scroll to position [369, 0]
